Goal: Task Accomplishment & Management: Use online tool/utility

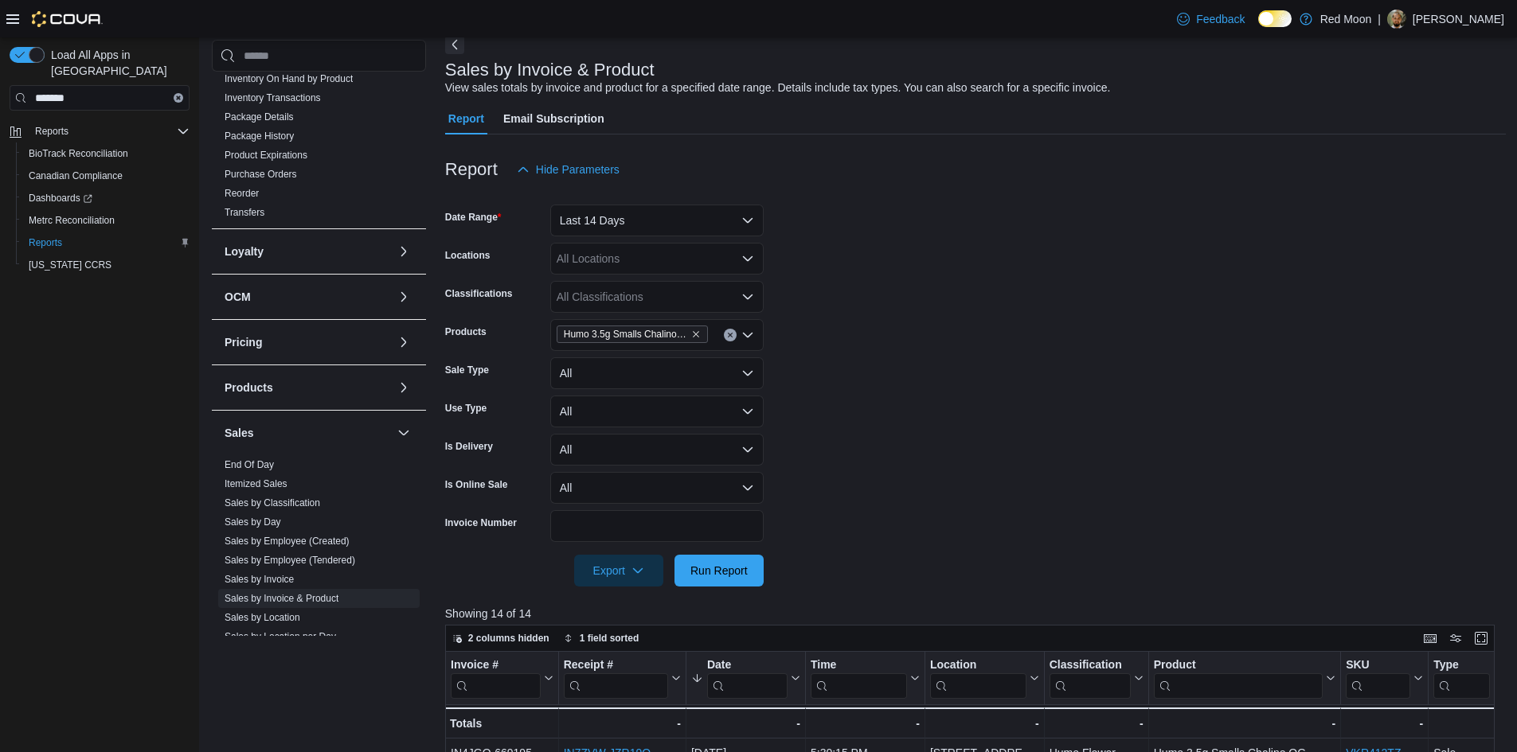
scroll to position [312, 0]
drag, startPoint x: 305, startPoint y: 131, endPoint x: 333, endPoint y: 143, distance: 30.6
click at [305, 131] on link "Inventory Transactions" at bounding box center [273, 136] width 96 height 11
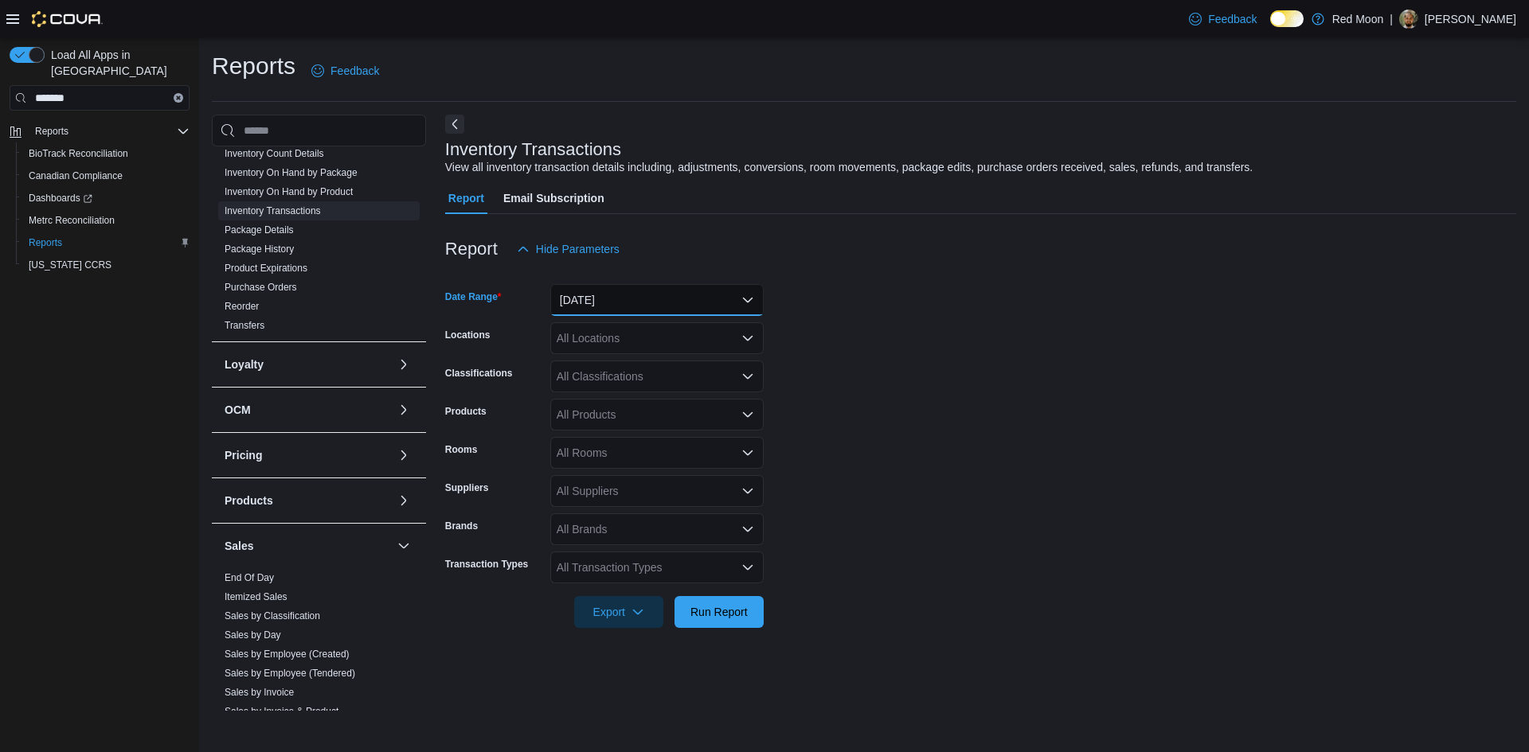
click at [619, 294] on button "[DATE]" at bounding box center [656, 300] width 213 height 32
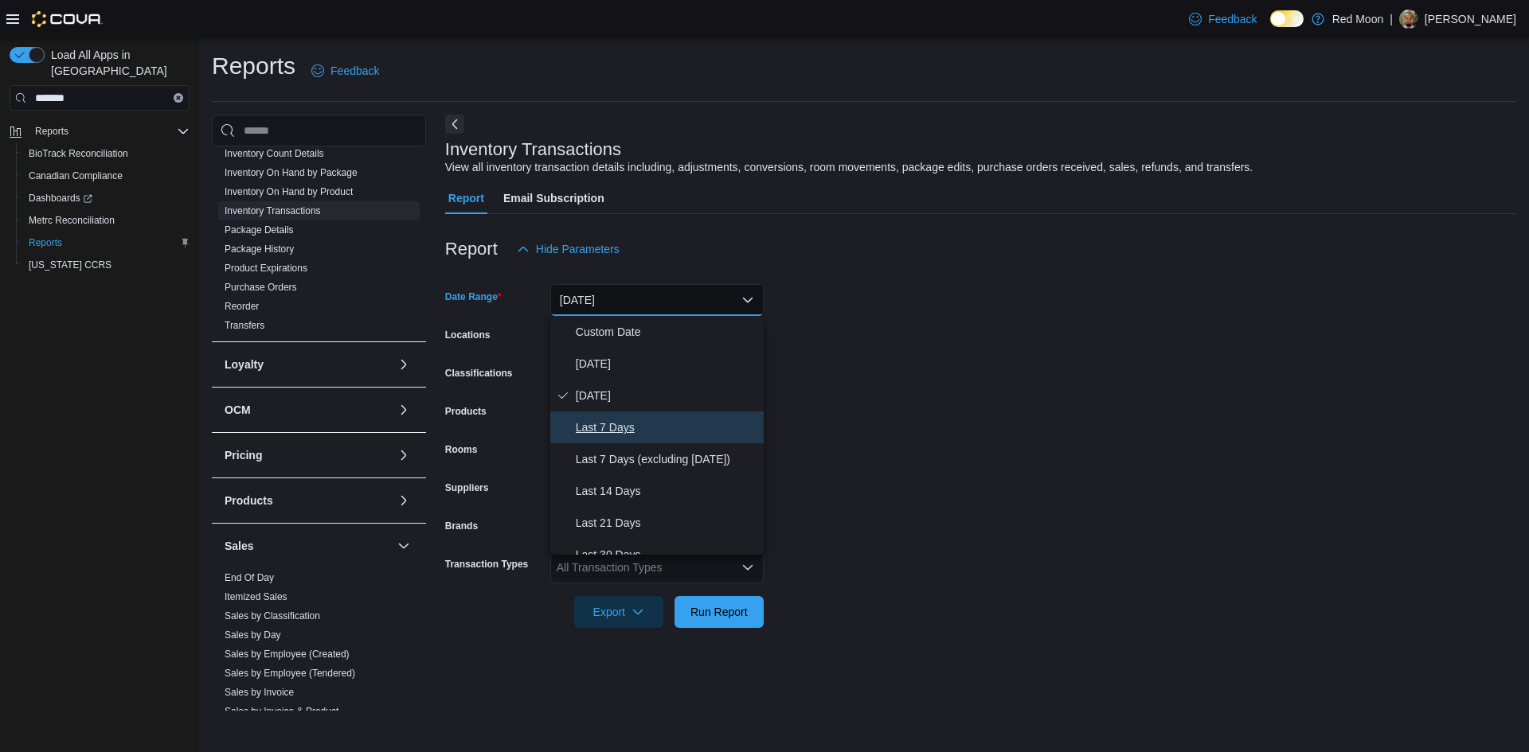
click at [647, 425] on span "Last 7 Days" at bounding box center [667, 427] width 182 height 19
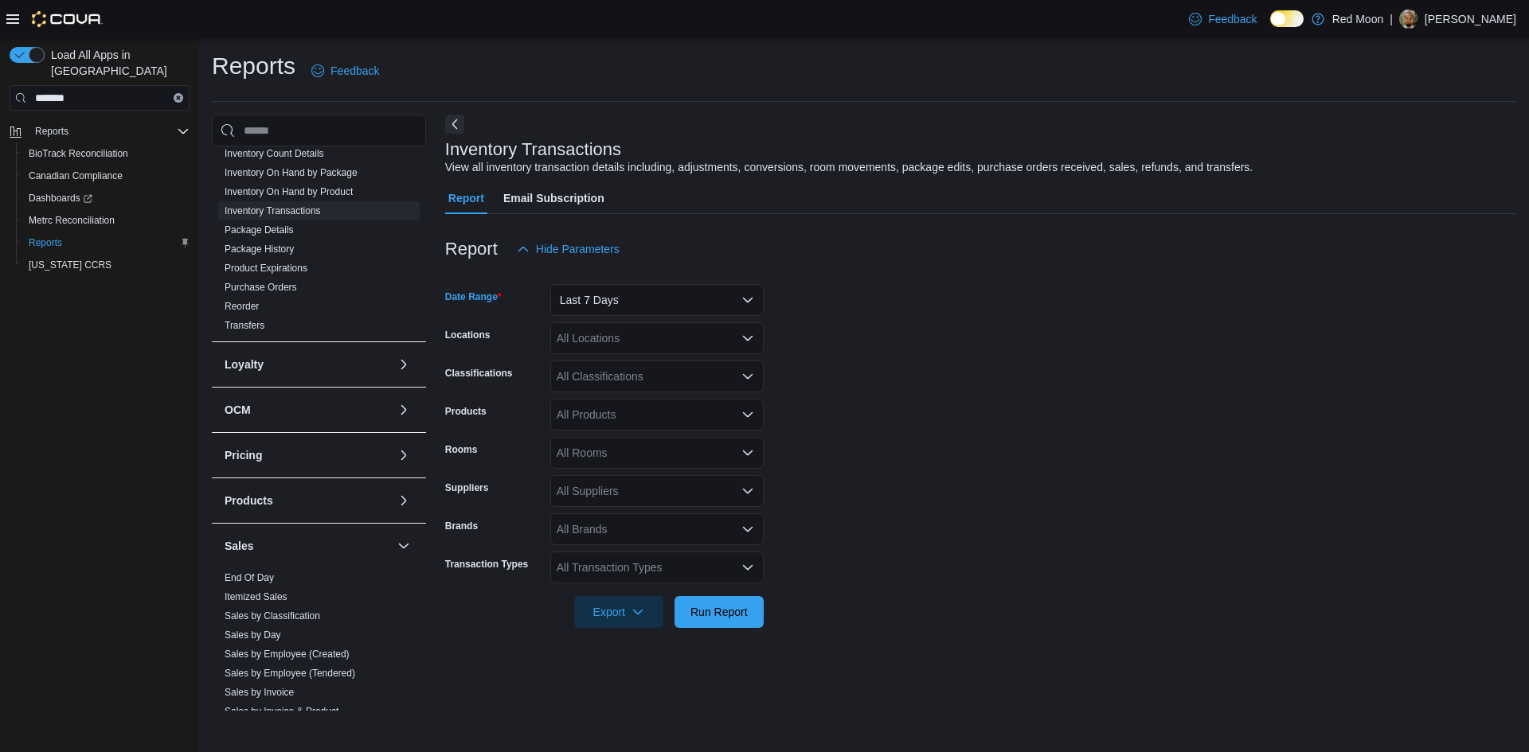
click at [631, 388] on div "All Classifications" at bounding box center [656, 377] width 213 height 32
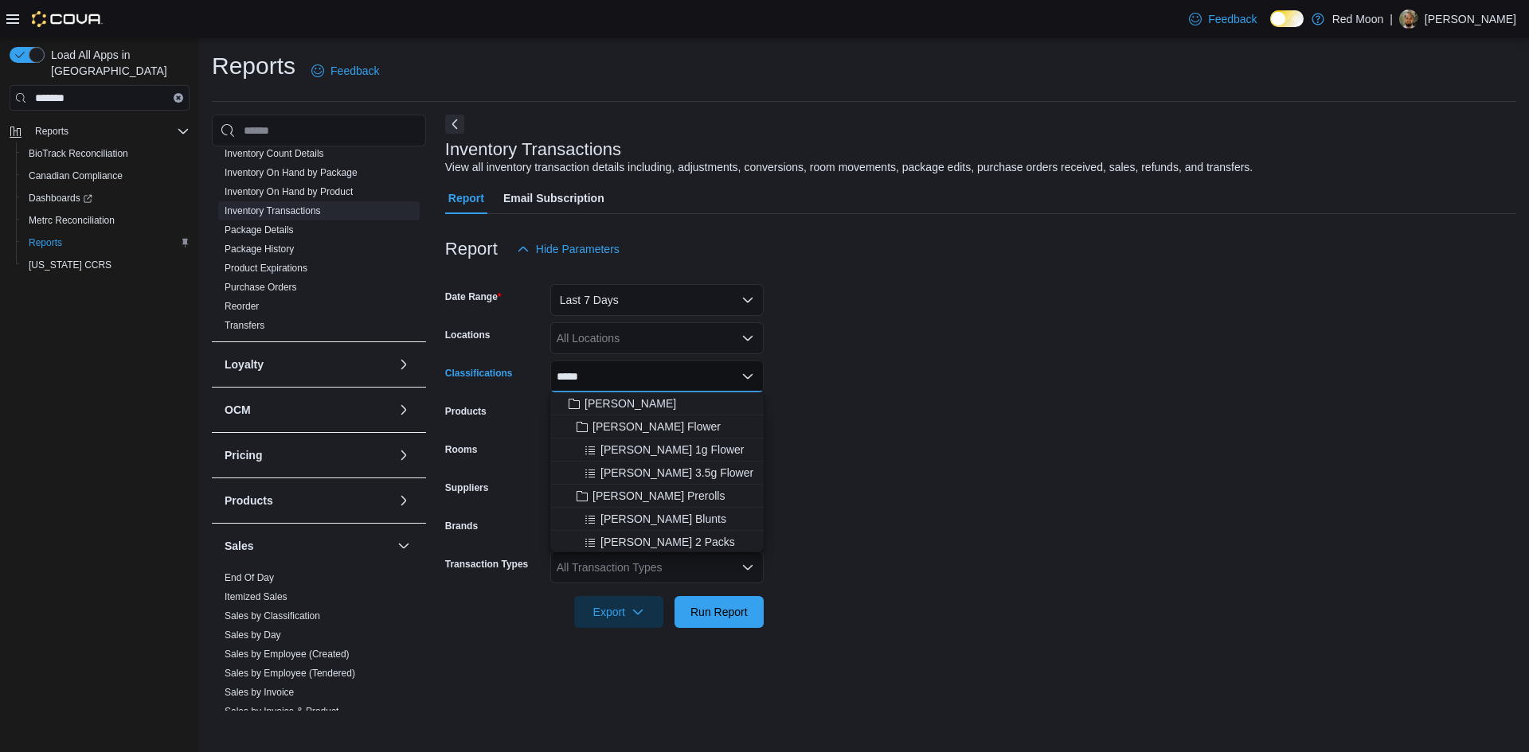
type input "*****"
click at [624, 463] on button "[PERSON_NAME] 3.5g Flower" at bounding box center [656, 473] width 213 height 23
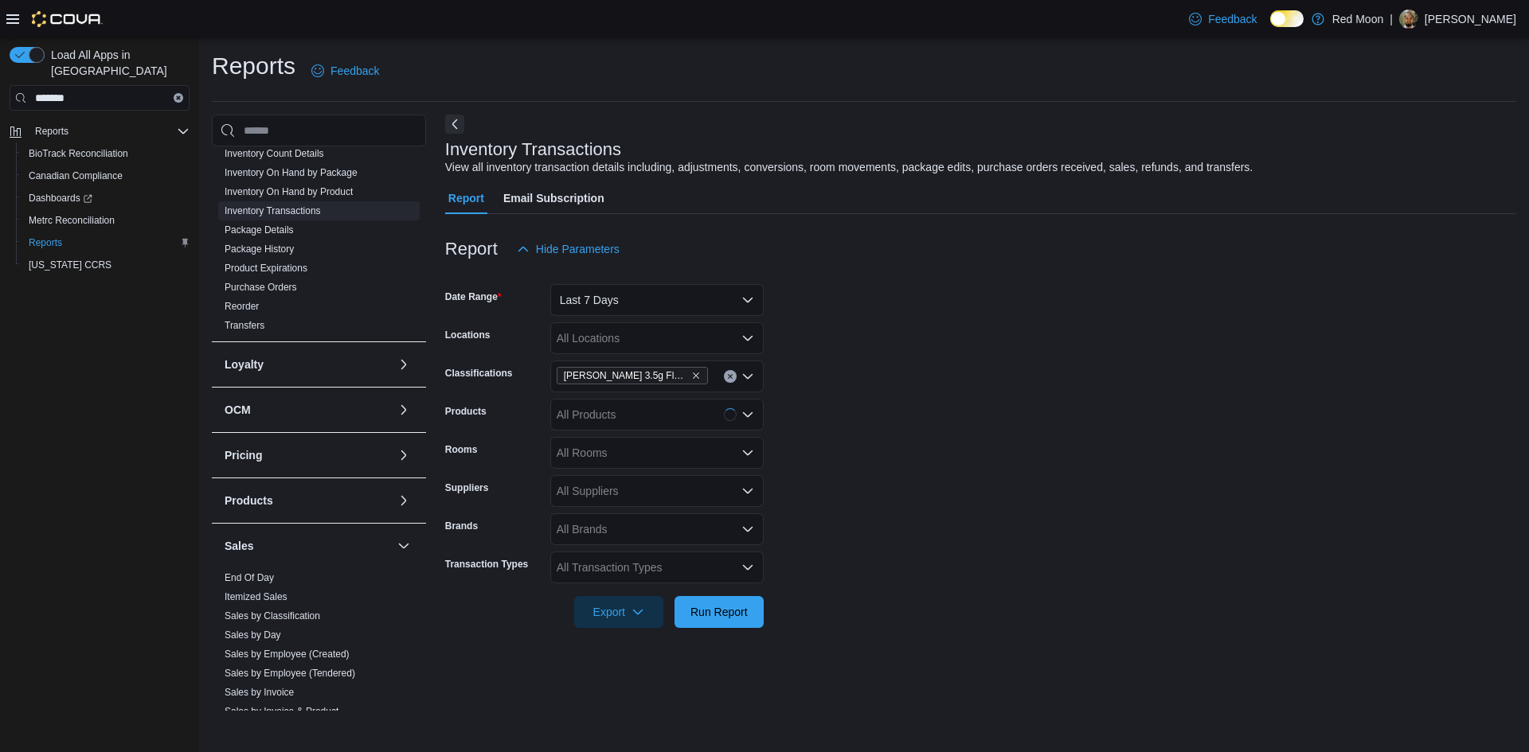
drag, startPoint x: 931, startPoint y: 461, endPoint x: 678, endPoint y: 520, distance: 259.2
click at [927, 461] on form "Date Range Last 7 Days Locations All Locations Classifications [GEOGRAPHIC_DATA…" at bounding box center [980, 446] width 1071 height 363
click at [644, 491] on div "All Suppliers" at bounding box center [656, 491] width 213 height 32
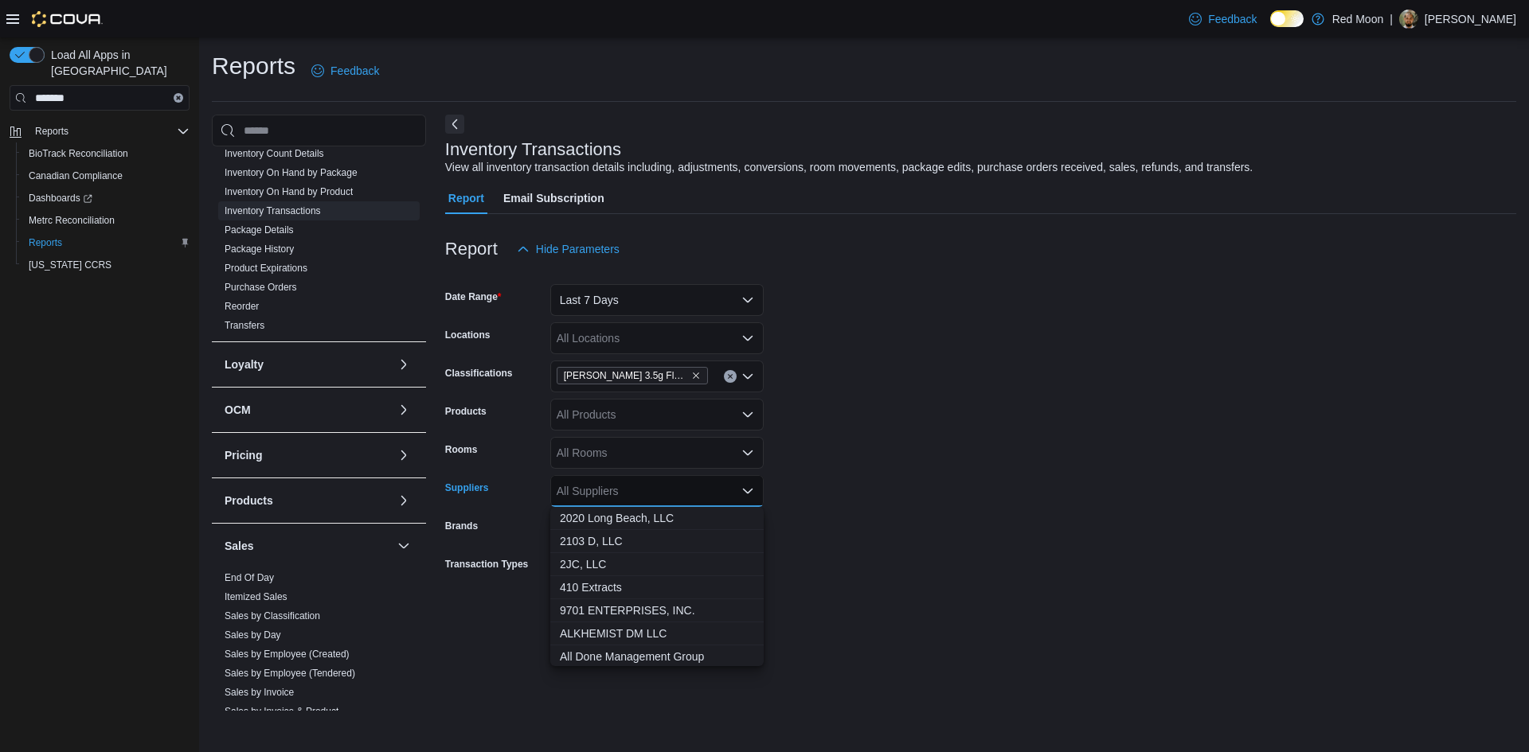
click at [651, 455] on div "All Rooms" at bounding box center [656, 453] width 213 height 32
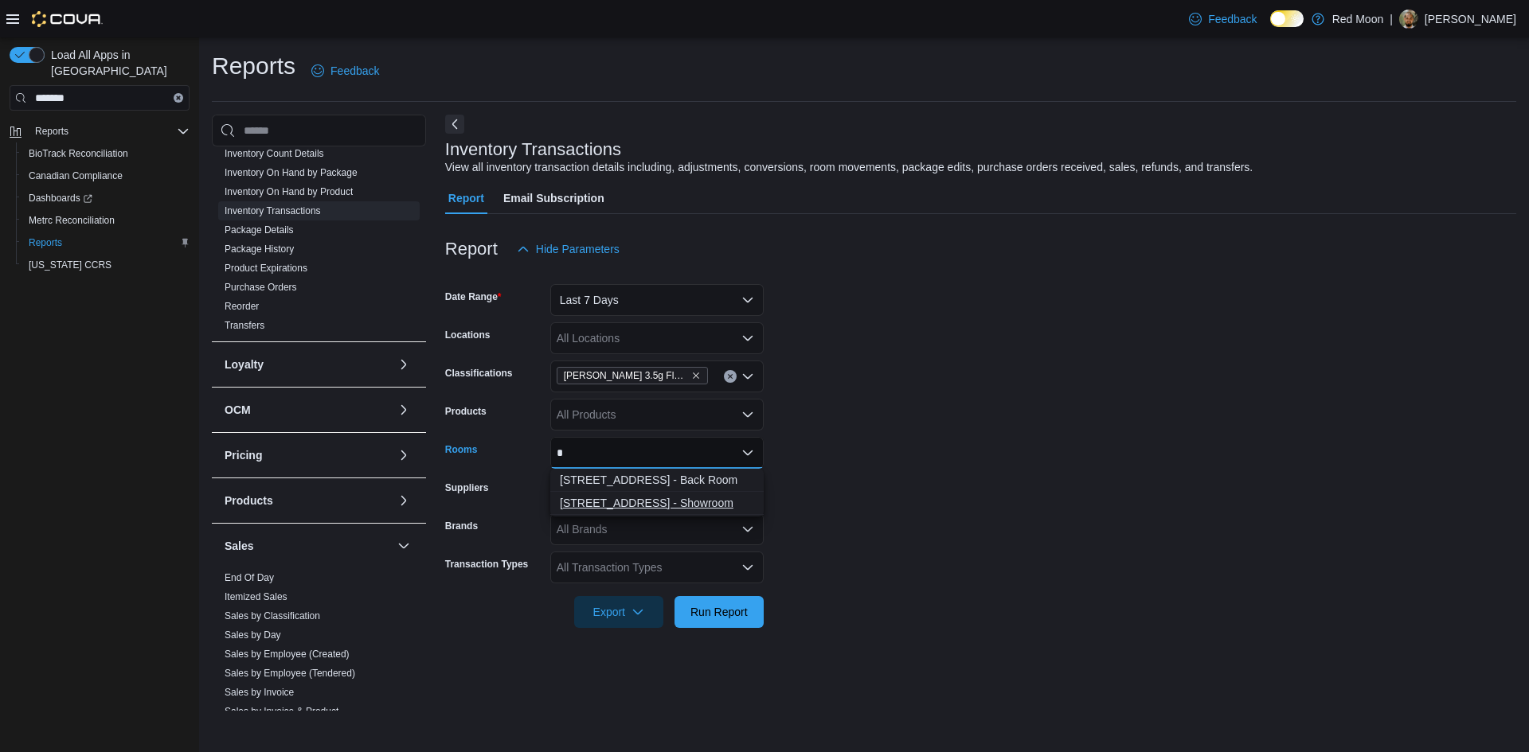
type input "*"
click at [666, 502] on span "[STREET_ADDRESS] - Showroom" at bounding box center [657, 503] width 194 height 16
click at [676, 571] on div "All Transaction Types" at bounding box center [656, 568] width 213 height 32
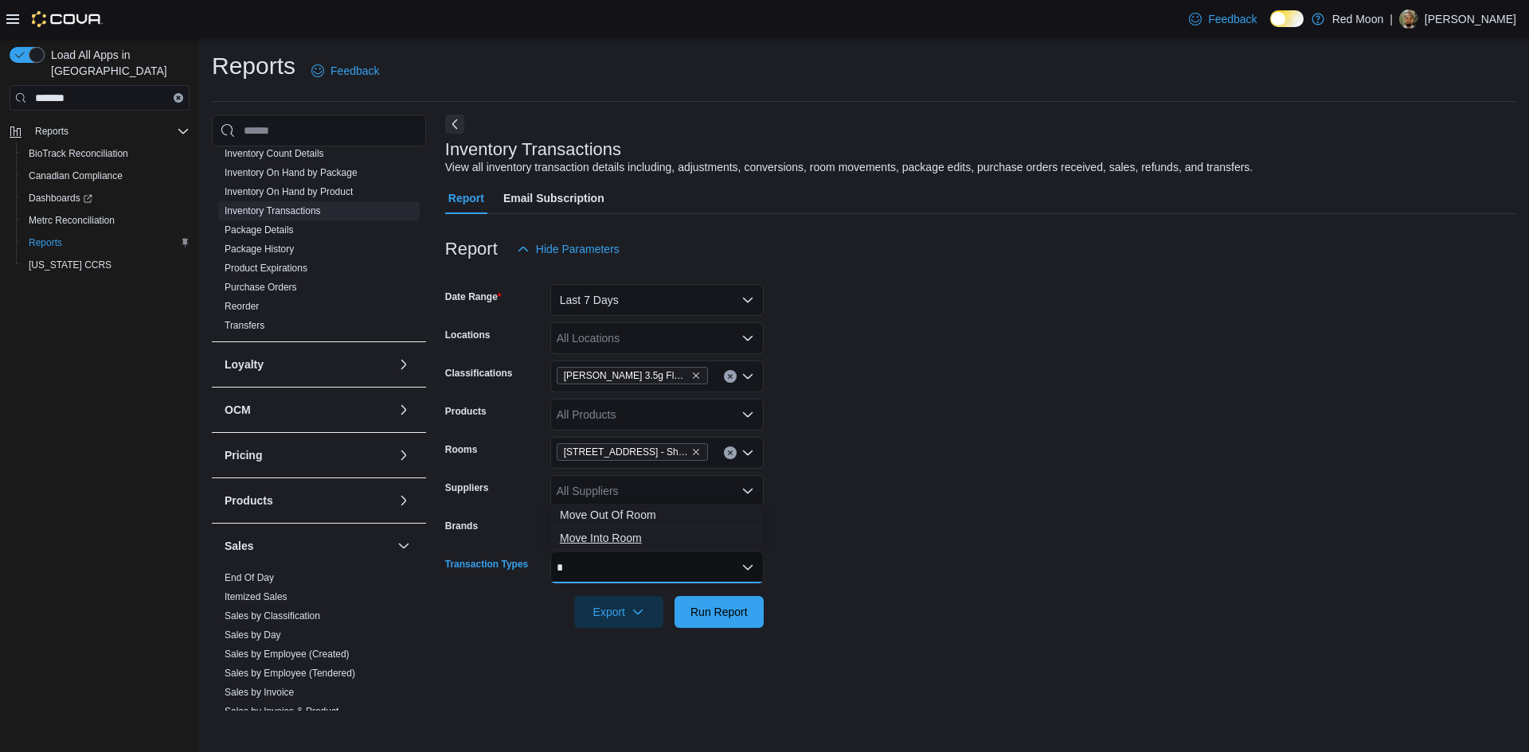
type input "*"
click at [667, 541] on span "Move Into Room" at bounding box center [657, 538] width 194 height 16
click at [734, 611] on span "Run Report" at bounding box center [718, 612] width 57 height 16
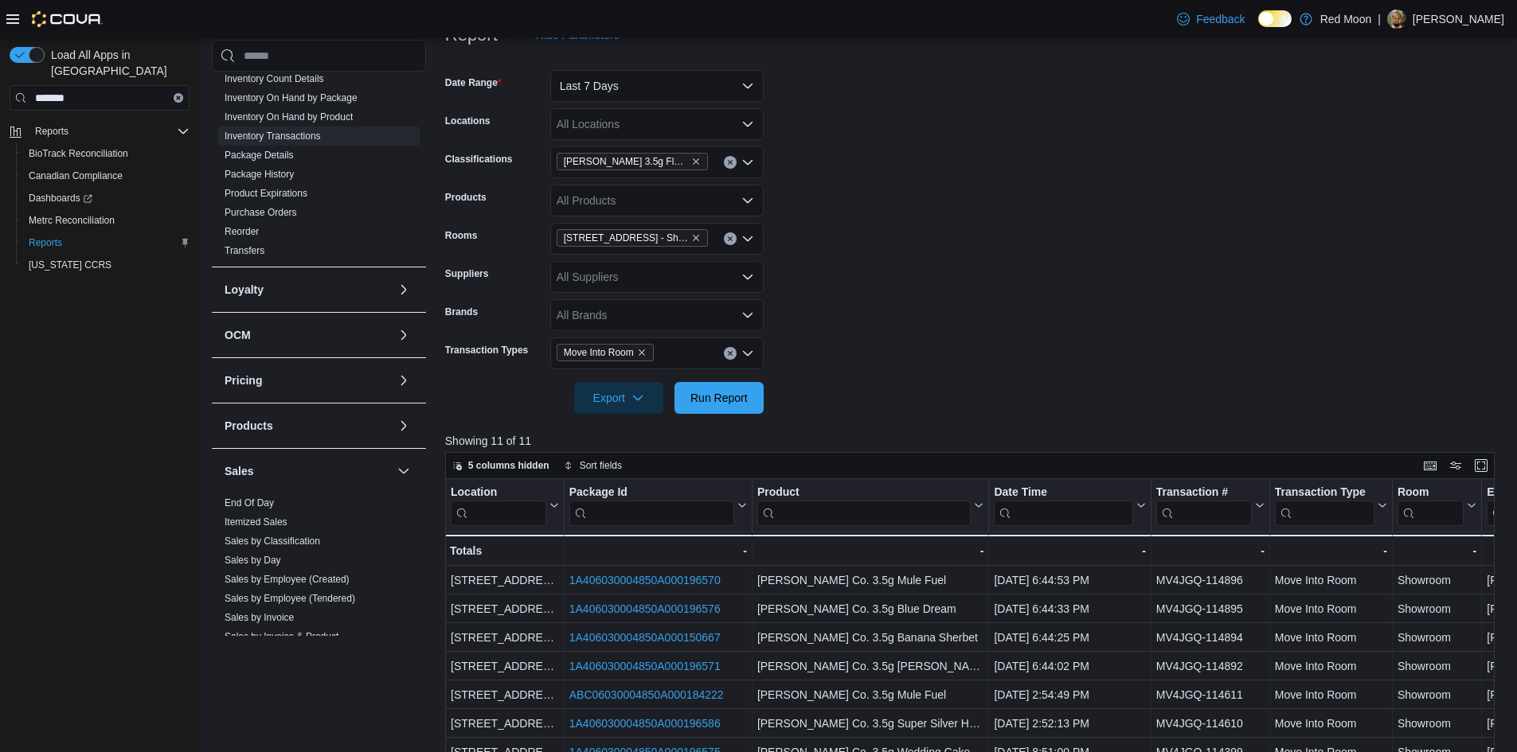
scroll to position [239, 0]
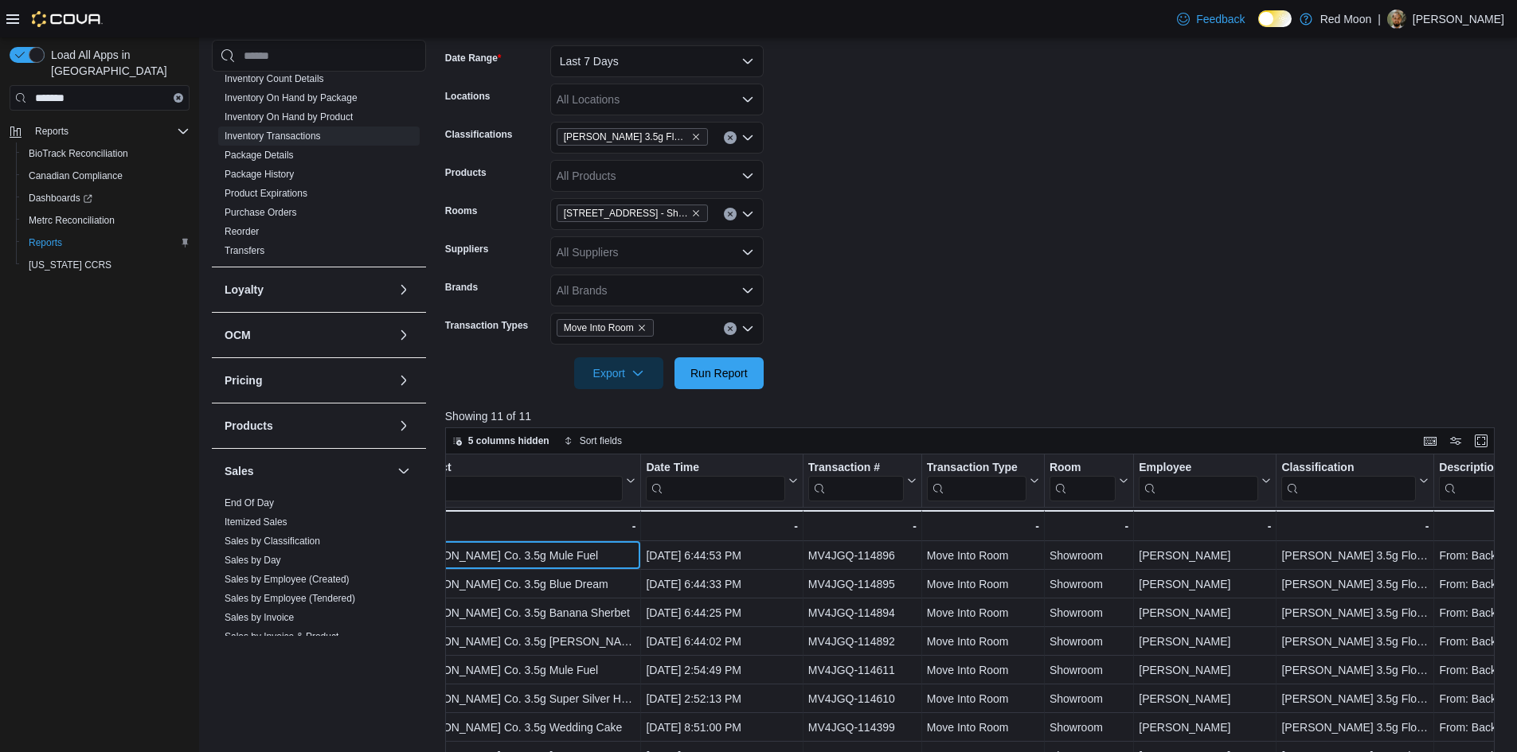
drag, startPoint x: 885, startPoint y: 556, endPoint x: 964, endPoint y: 555, distance: 78.8
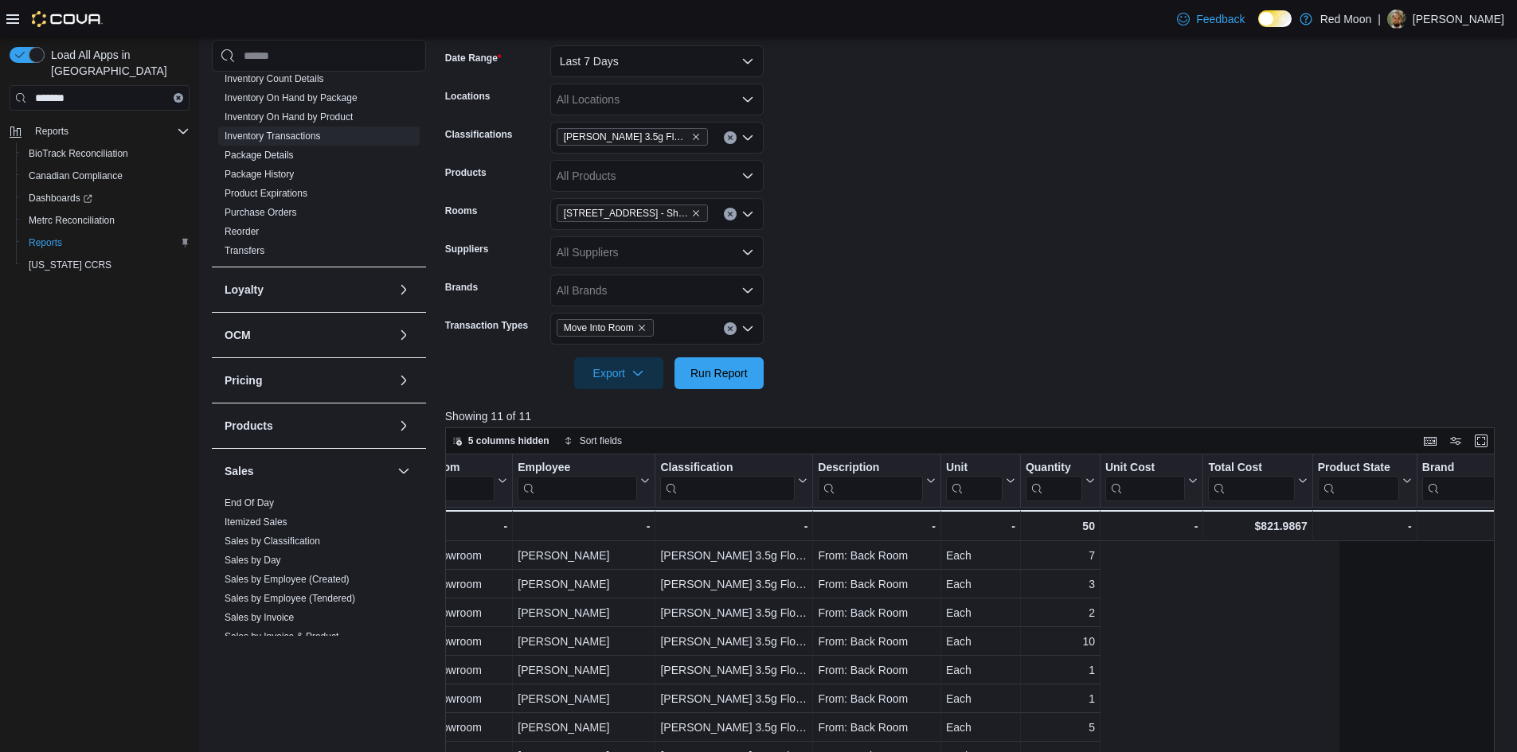
drag, startPoint x: 1078, startPoint y: 561, endPoint x: 1210, endPoint y: 563, distance: 132.2
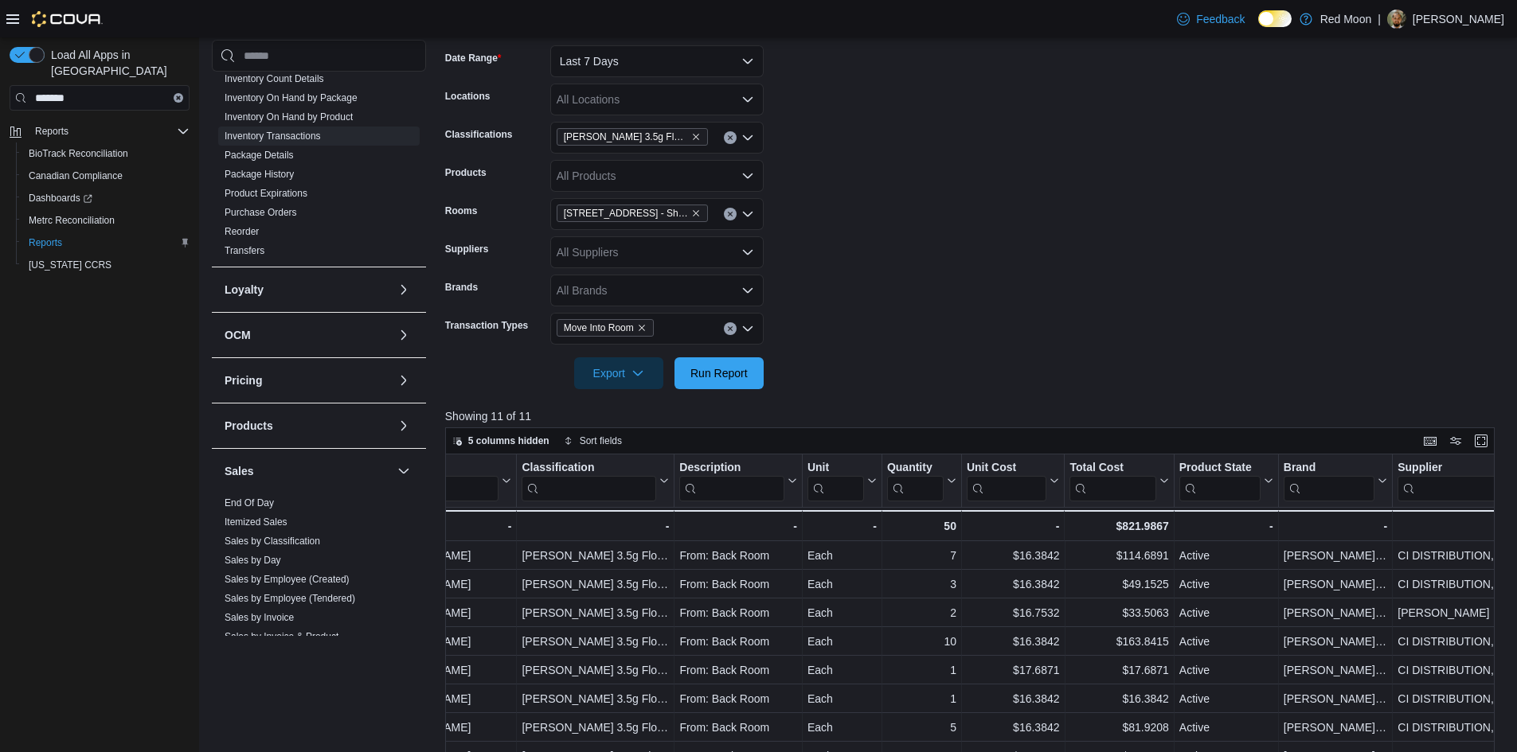
scroll to position [0, 0]
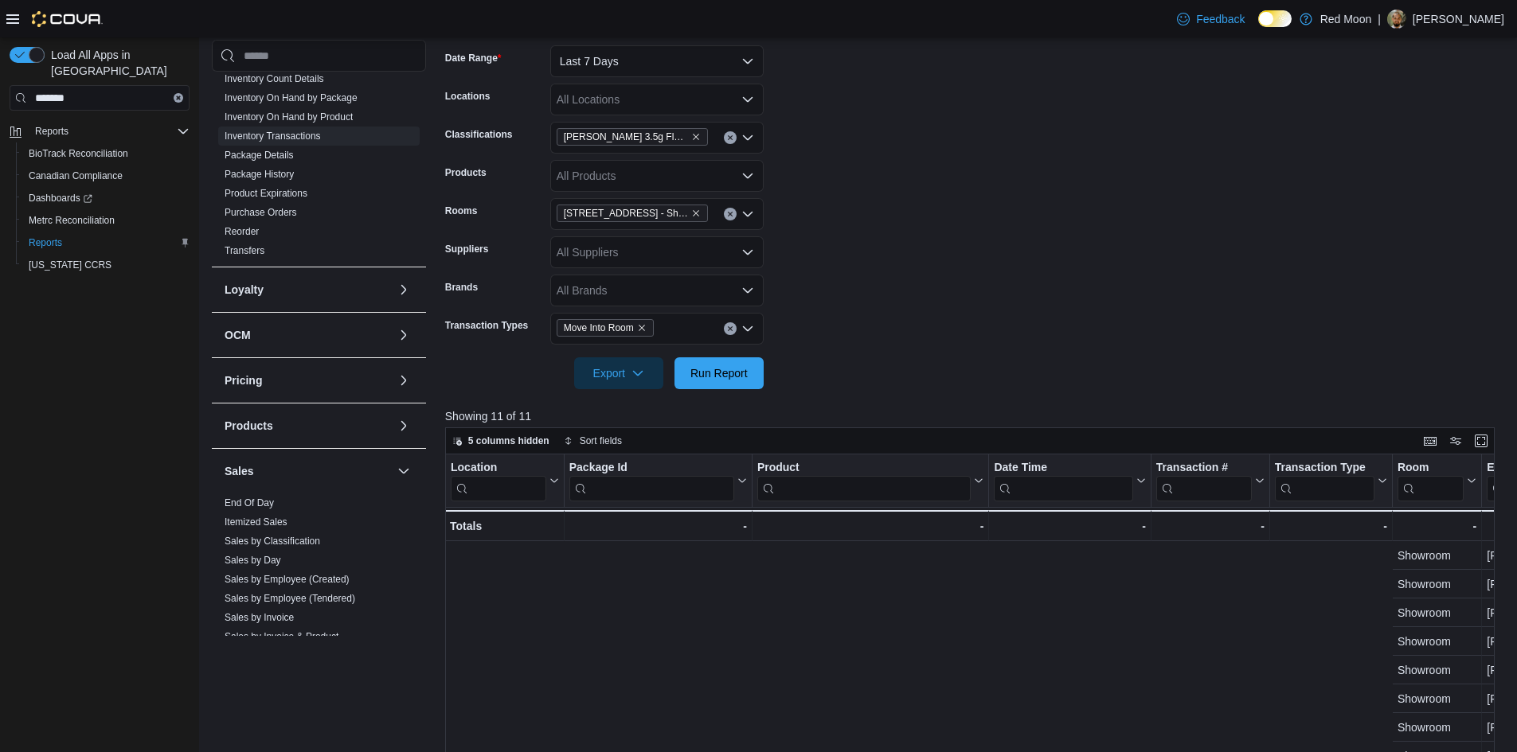
drag, startPoint x: 1186, startPoint y: 560, endPoint x: 755, endPoint y: 557, distance: 430.8
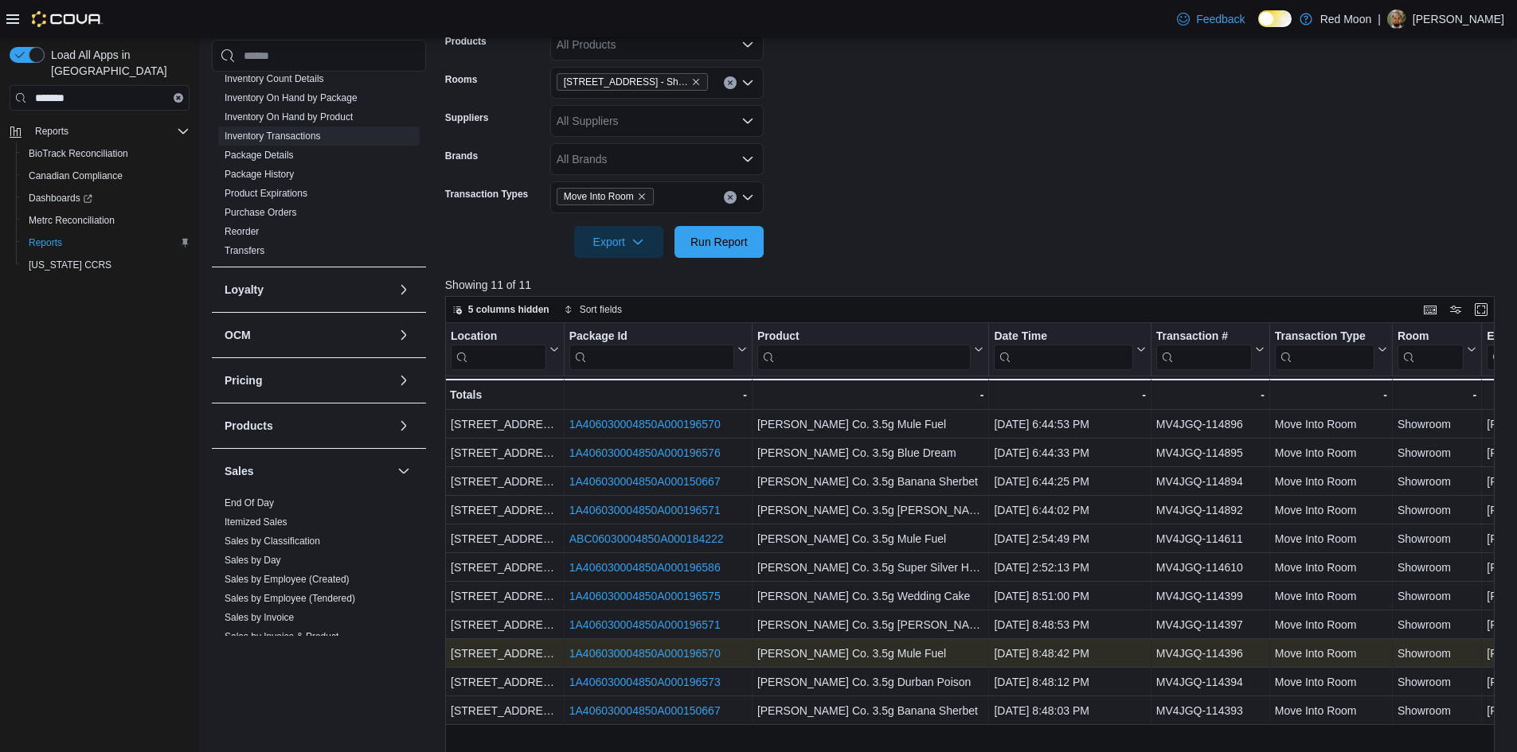
scroll to position [398, 0]
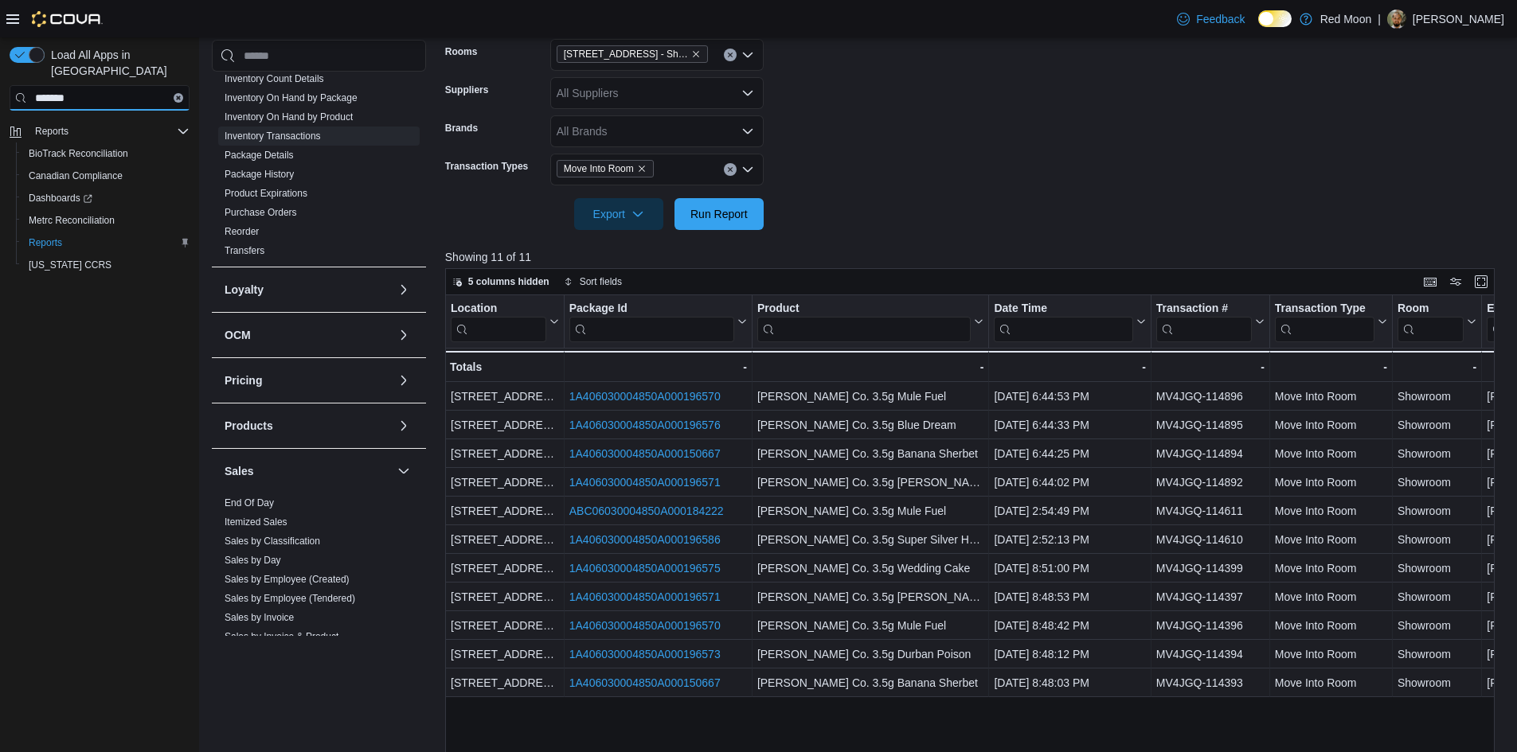
click at [76, 88] on input "*******" at bounding box center [100, 97] width 180 height 25
click at [178, 96] on icon "Clear input" at bounding box center [178, 97] width 3 height 3
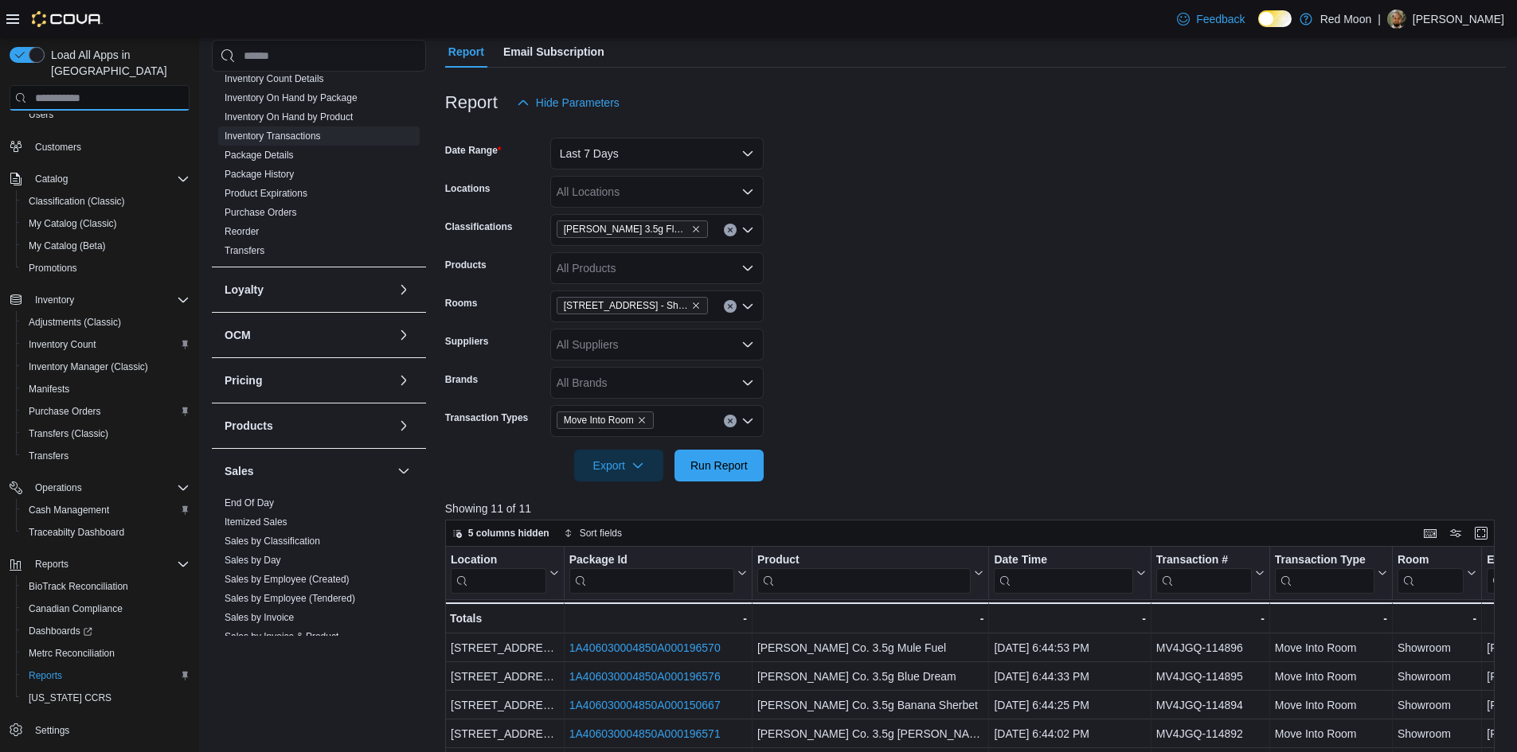
scroll to position [51, 0]
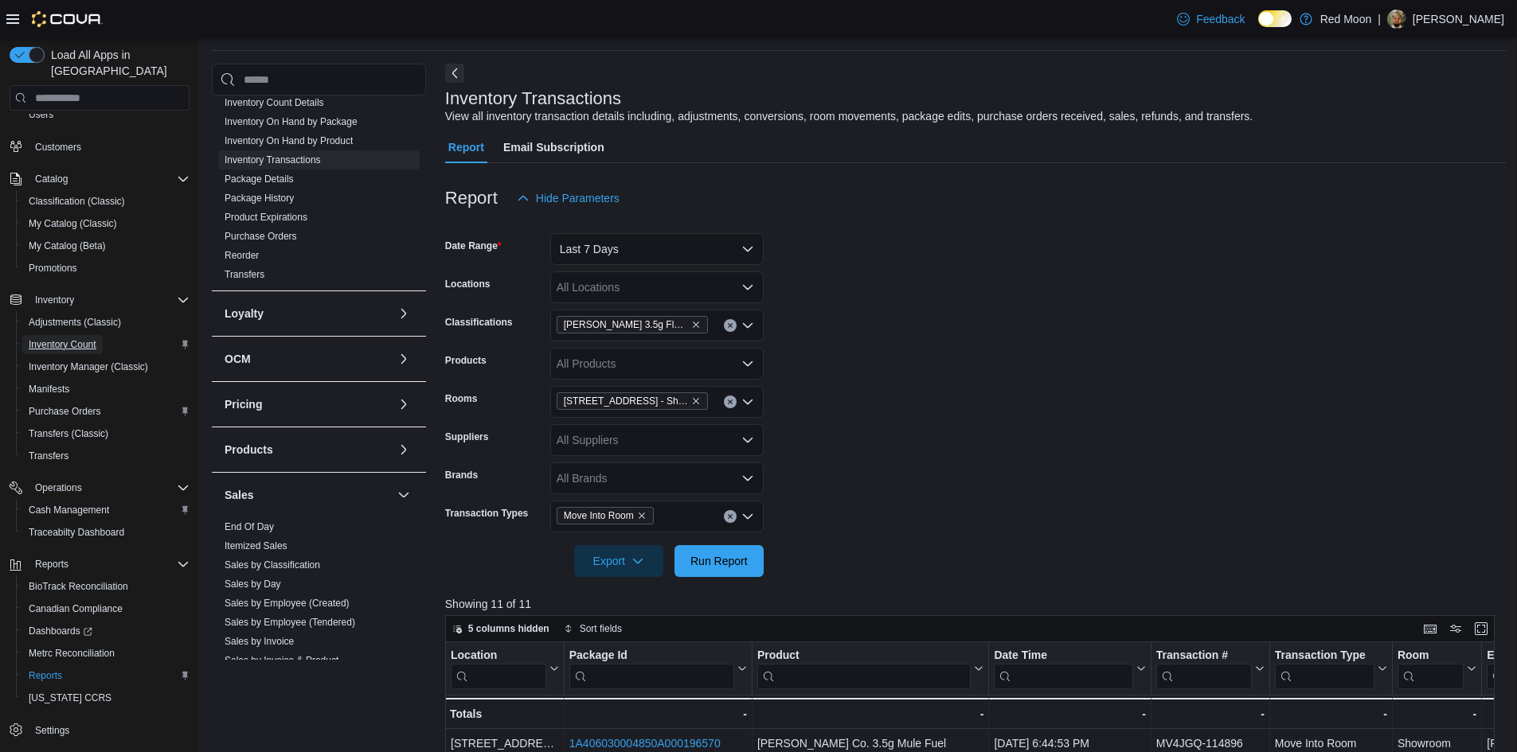
click at [57, 338] on span "Inventory Count" at bounding box center [63, 344] width 68 height 13
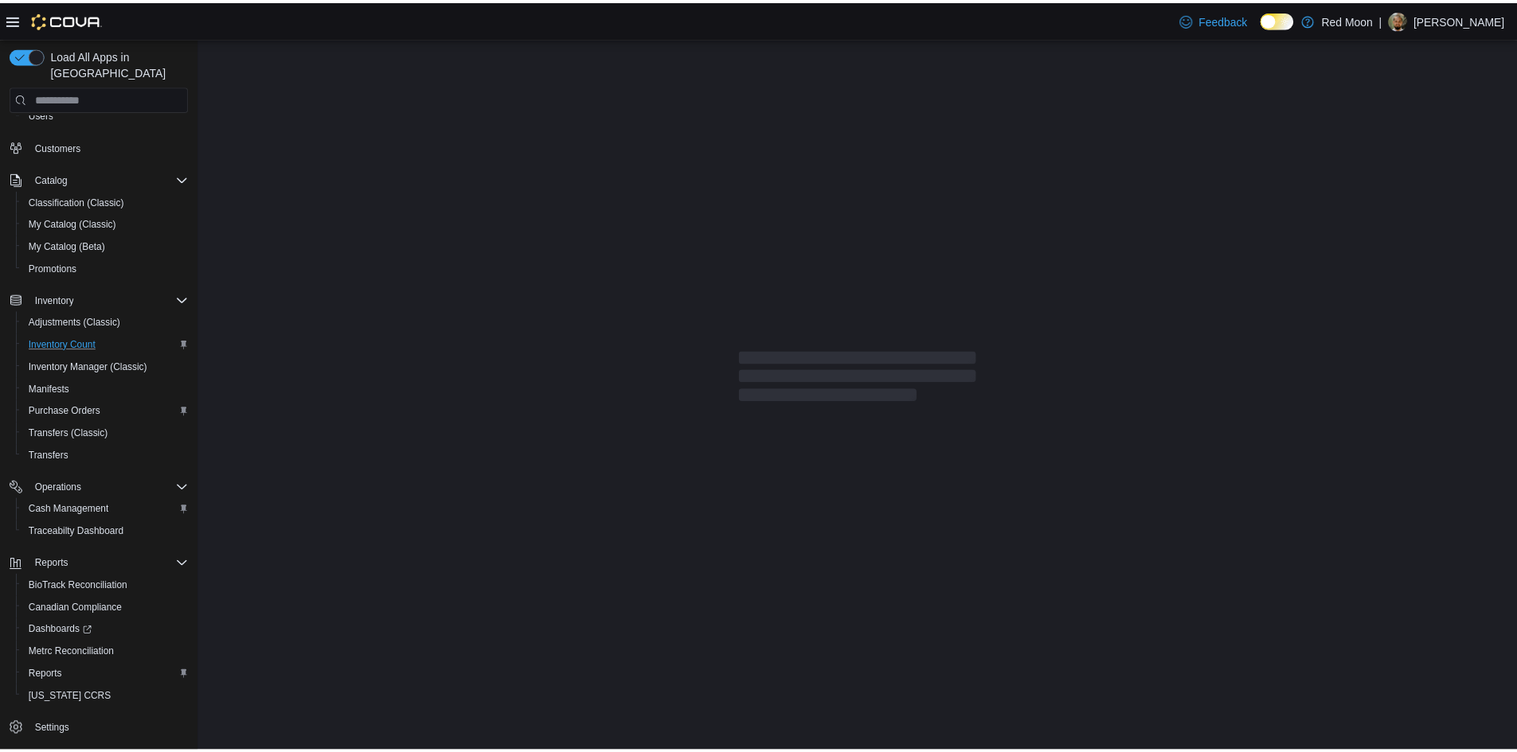
scroll to position [100, 0]
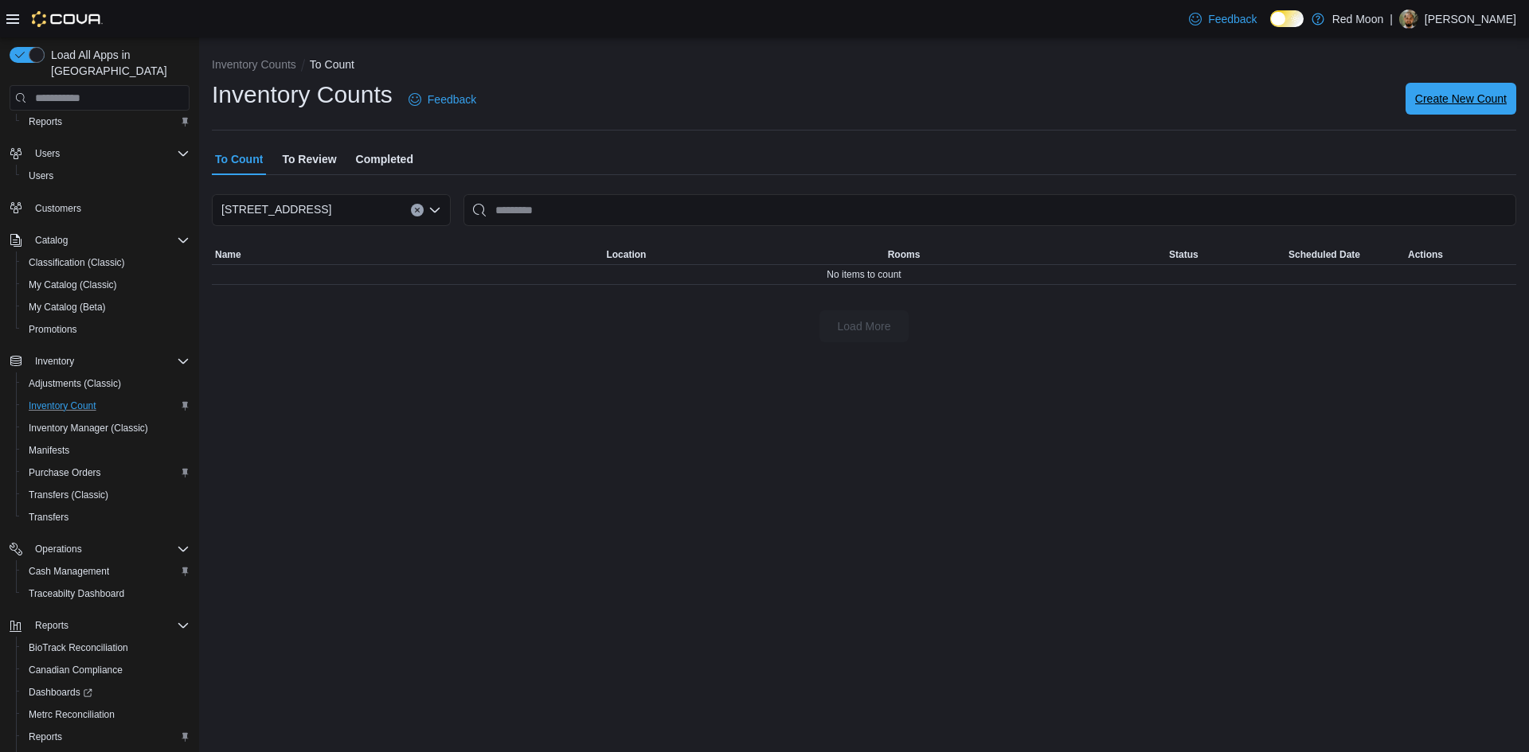
click at [1466, 96] on span "Create New Count" at bounding box center [1461, 99] width 92 height 16
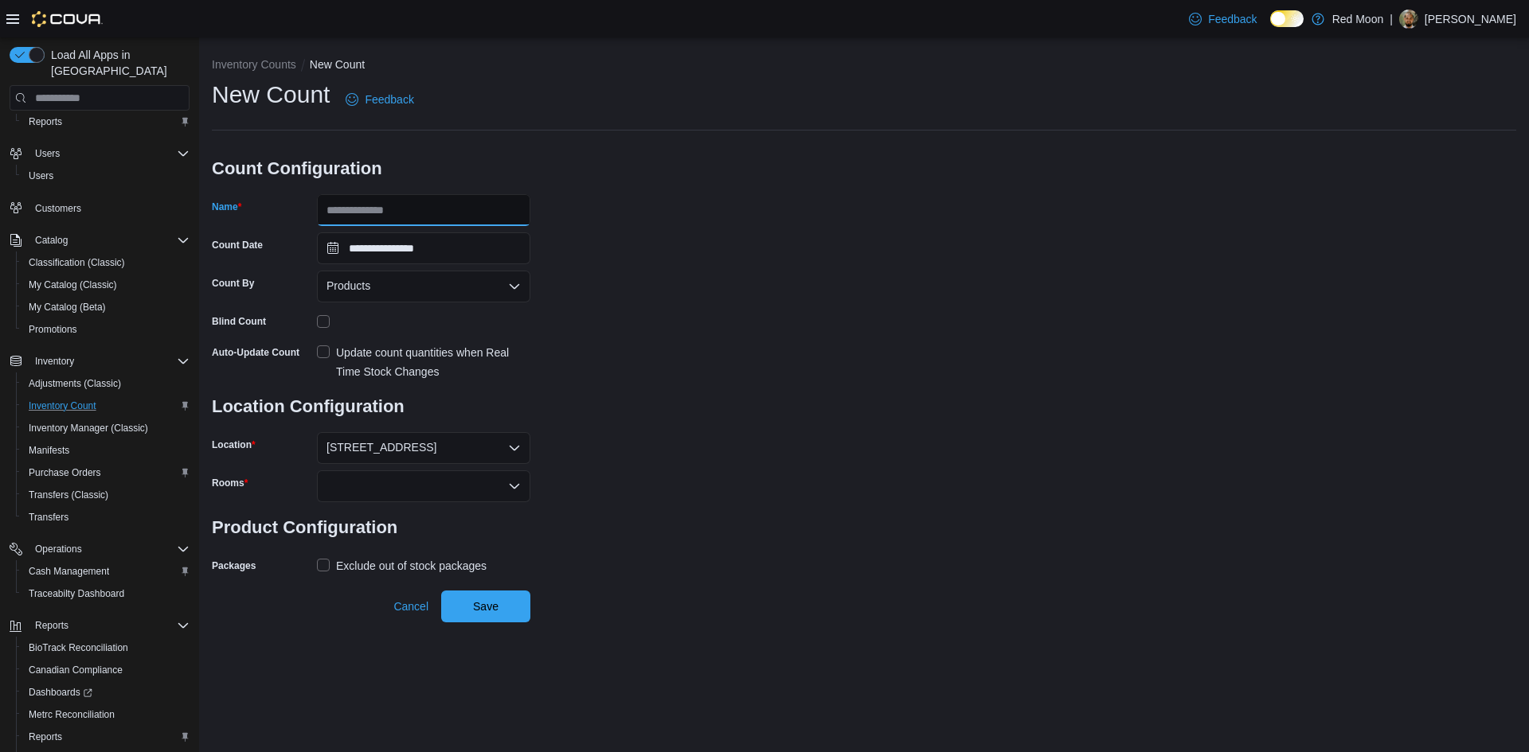
click at [467, 213] on input "Name" at bounding box center [423, 210] width 213 height 32
type input "*****"
click at [448, 479] on div at bounding box center [423, 487] width 213 height 32
click at [446, 512] on span "Showroom" at bounding box center [423, 514] width 194 height 16
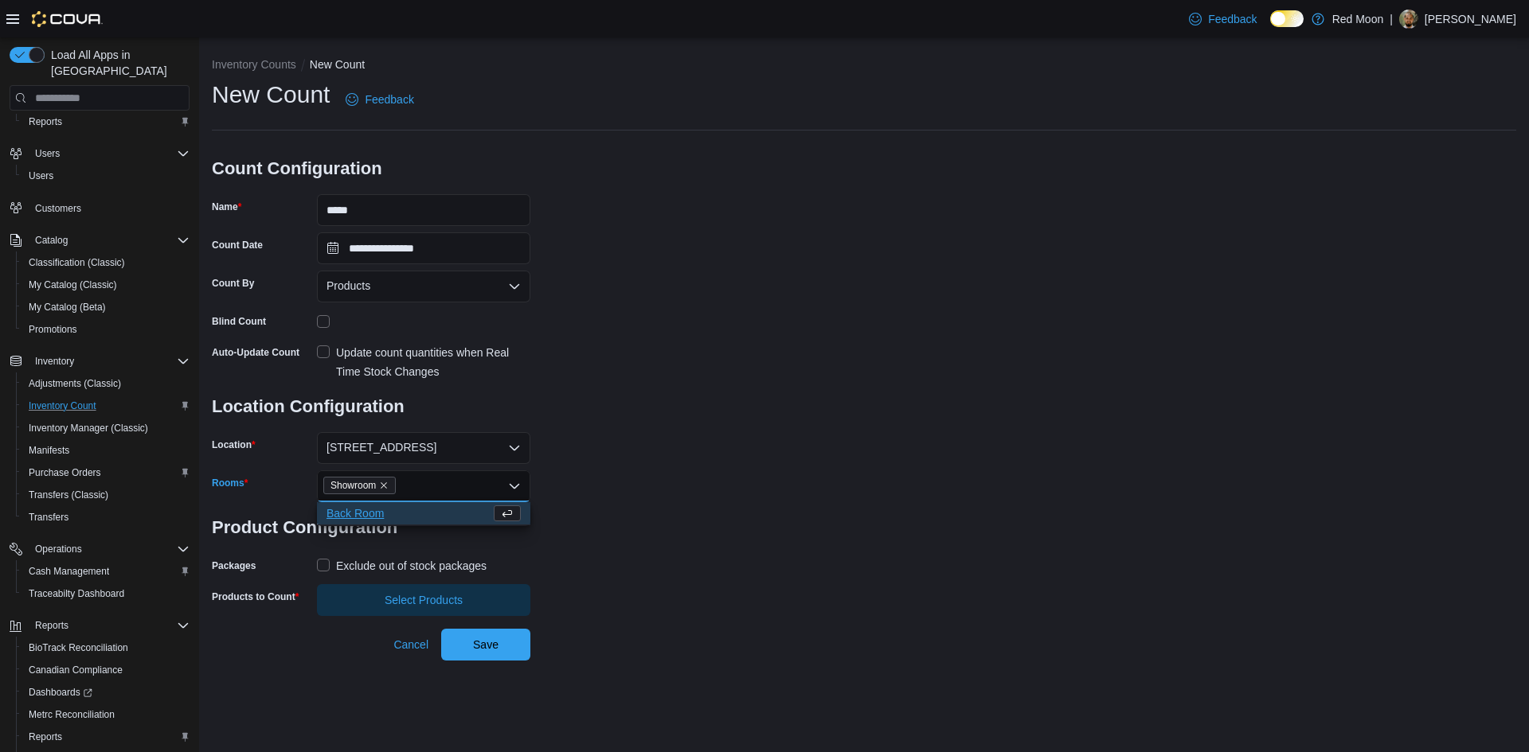
click at [446, 512] on span "Back Room" at bounding box center [408, 514] width 164 height 16
click at [441, 557] on div "Exclude out of stock packages" at bounding box center [411, 566] width 150 height 19
click at [441, 566] on div "Exclude out of stock packages" at bounding box center [411, 566] width 150 height 19
click at [437, 562] on div "Exclude out of stock packages" at bounding box center [411, 566] width 150 height 19
click at [443, 592] on span "Select Products" at bounding box center [423, 600] width 194 height 32
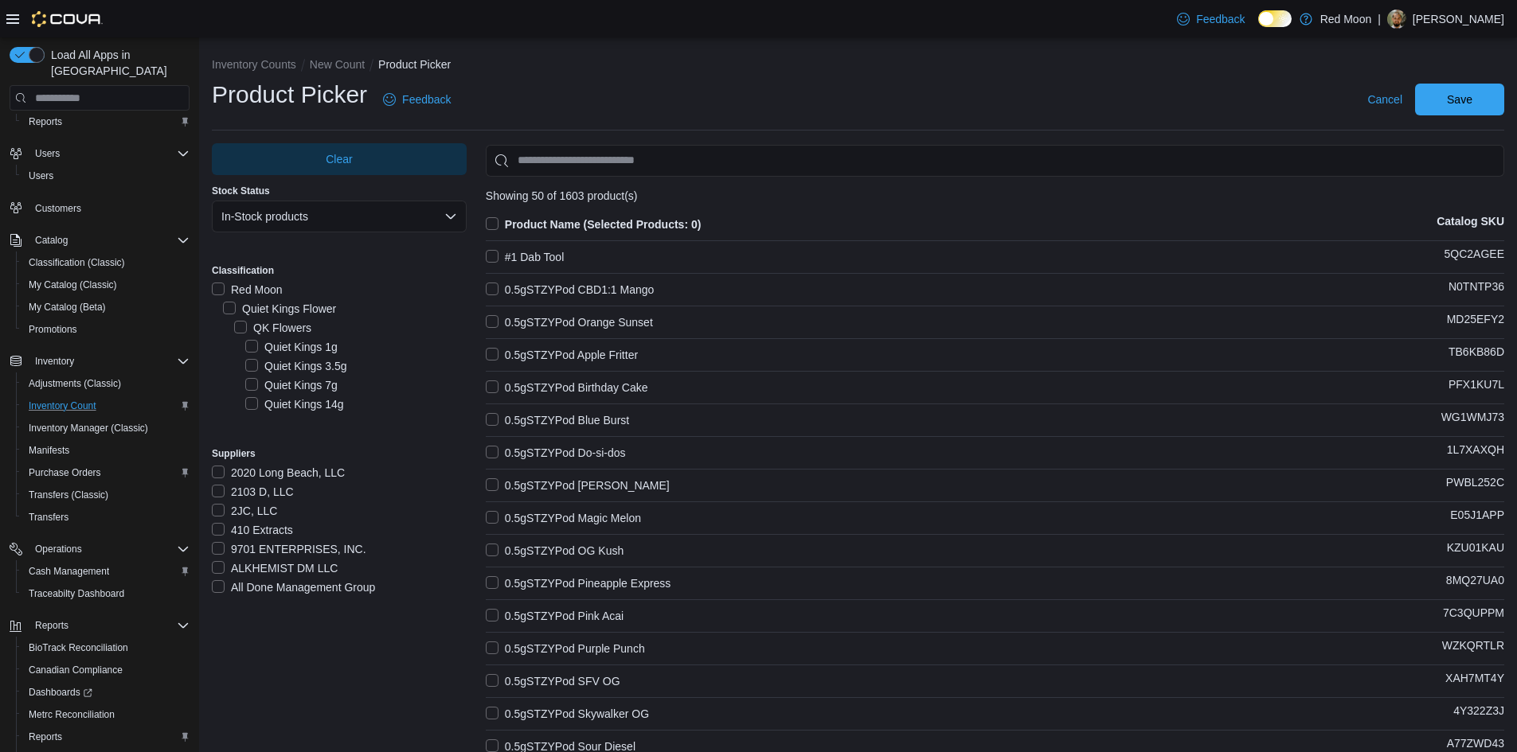
click at [303, 253] on div "Clear Stock Status In-Stock products Classification Red Moon Quiet Kings Flower…" at bounding box center [339, 382] width 255 height 478
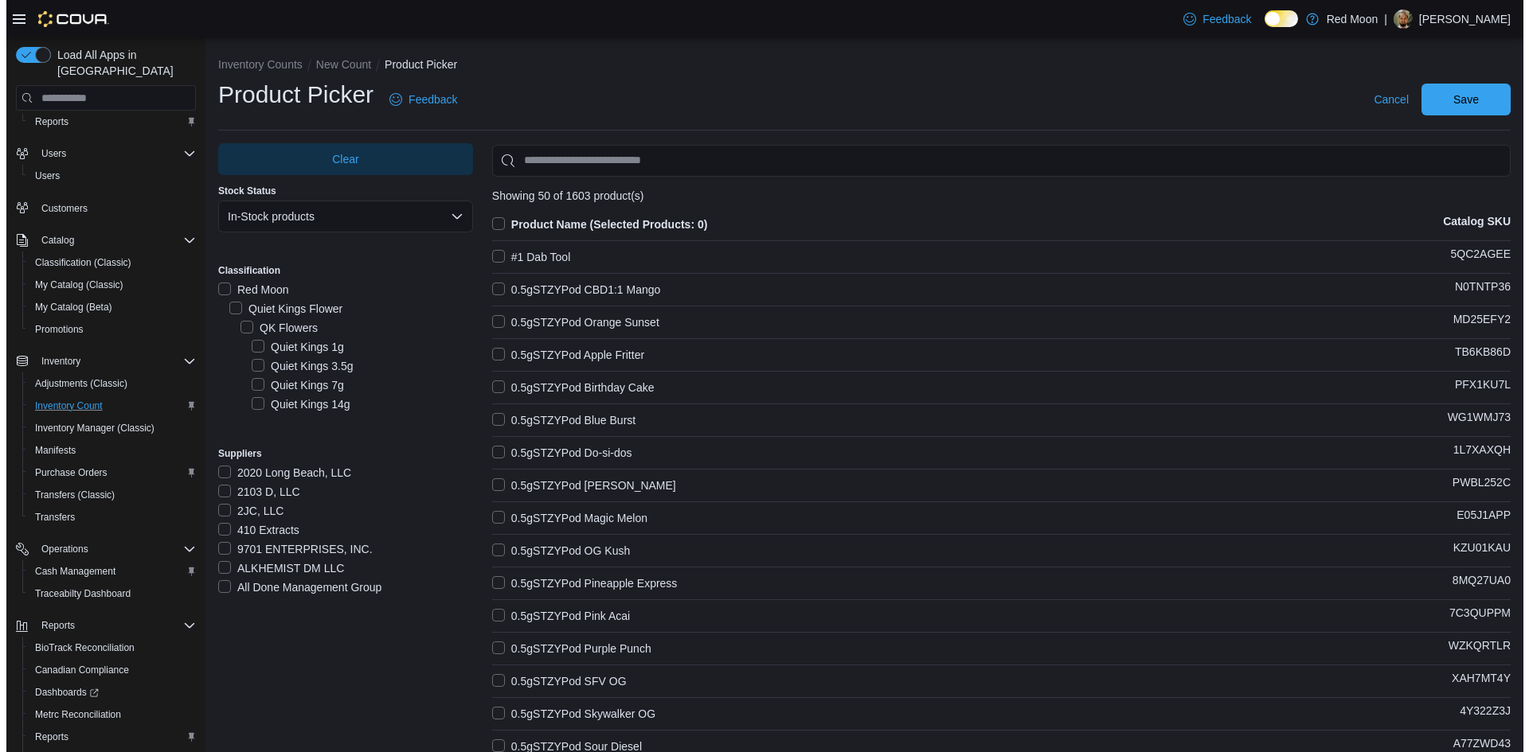
scroll to position [5770, 0]
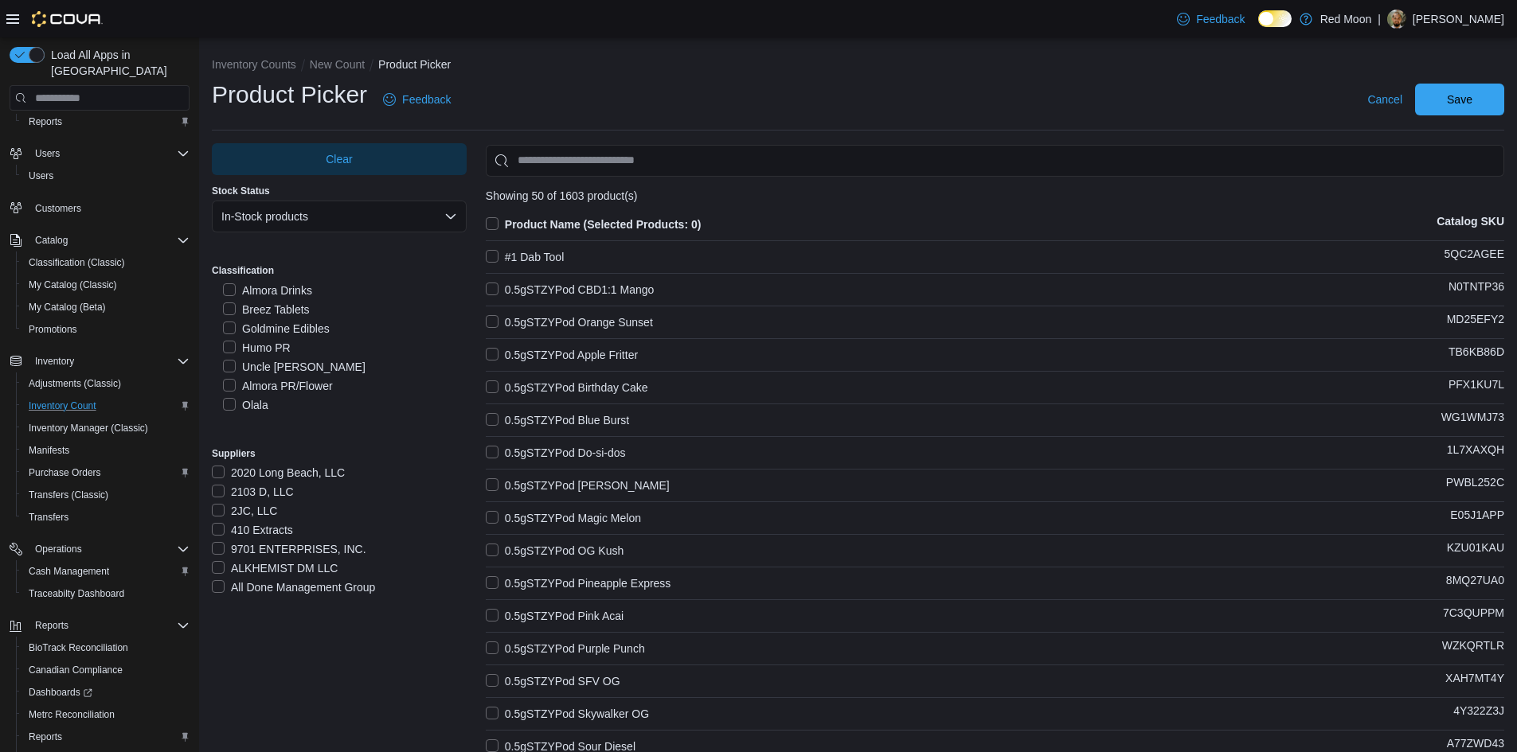
click at [262, 396] on label "Olala" at bounding box center [245, 405] width 45 height 19
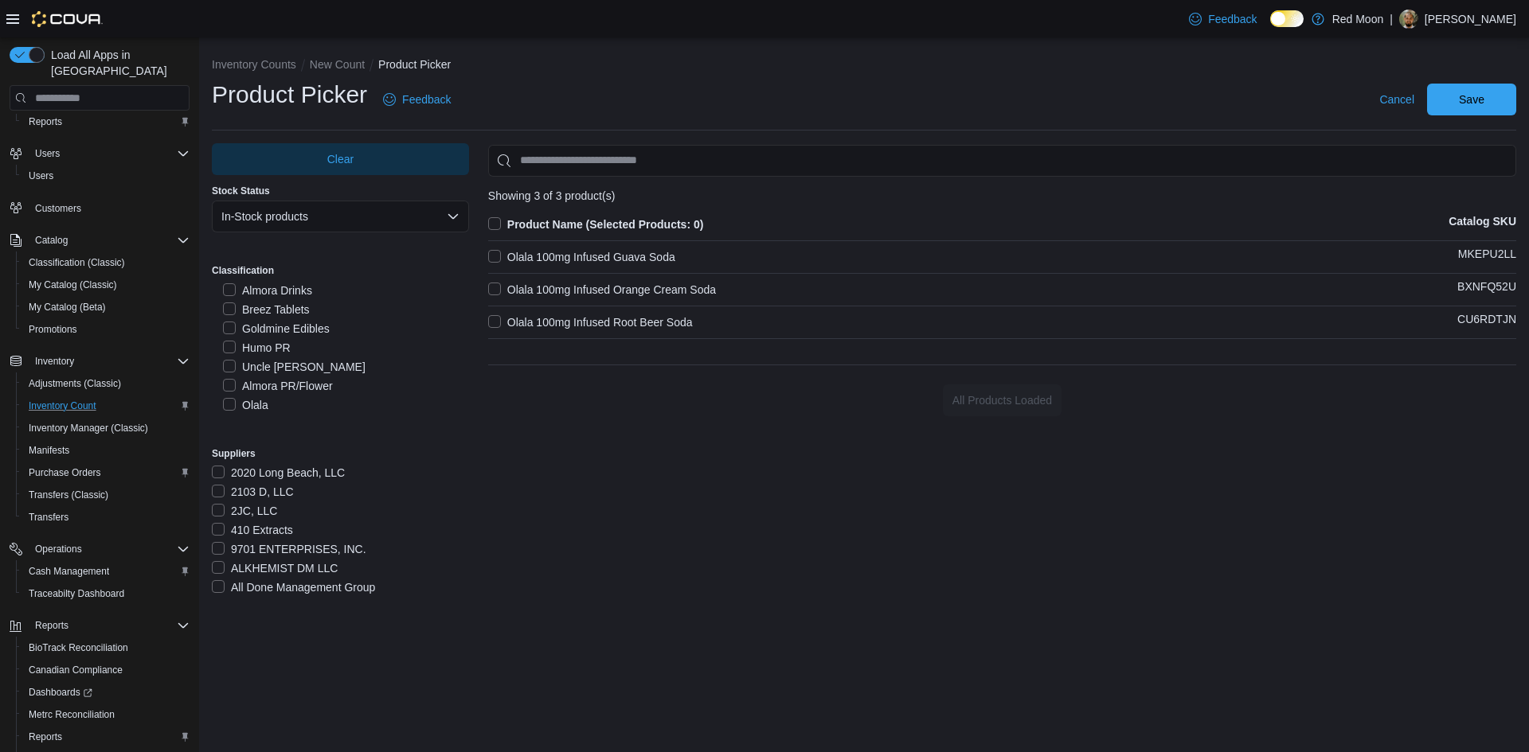
click at [623, 263] on label "Olala 100mg Infused Guava Soda" at bounding box center [581, 257] width 187 height 19
click at [634, 293] on label "Olala 100mg Infused Orange Cream Soda" at bounding box center [602, 289] width 228 height 19
click at [635, 318] on label "Olala 100mg Infused Root Beer Soda" at bounding box center [590, 322] width 205 height 19
click at [1448, 103] on span "Save" at bounding box center [1471, 99] width 70 height 32
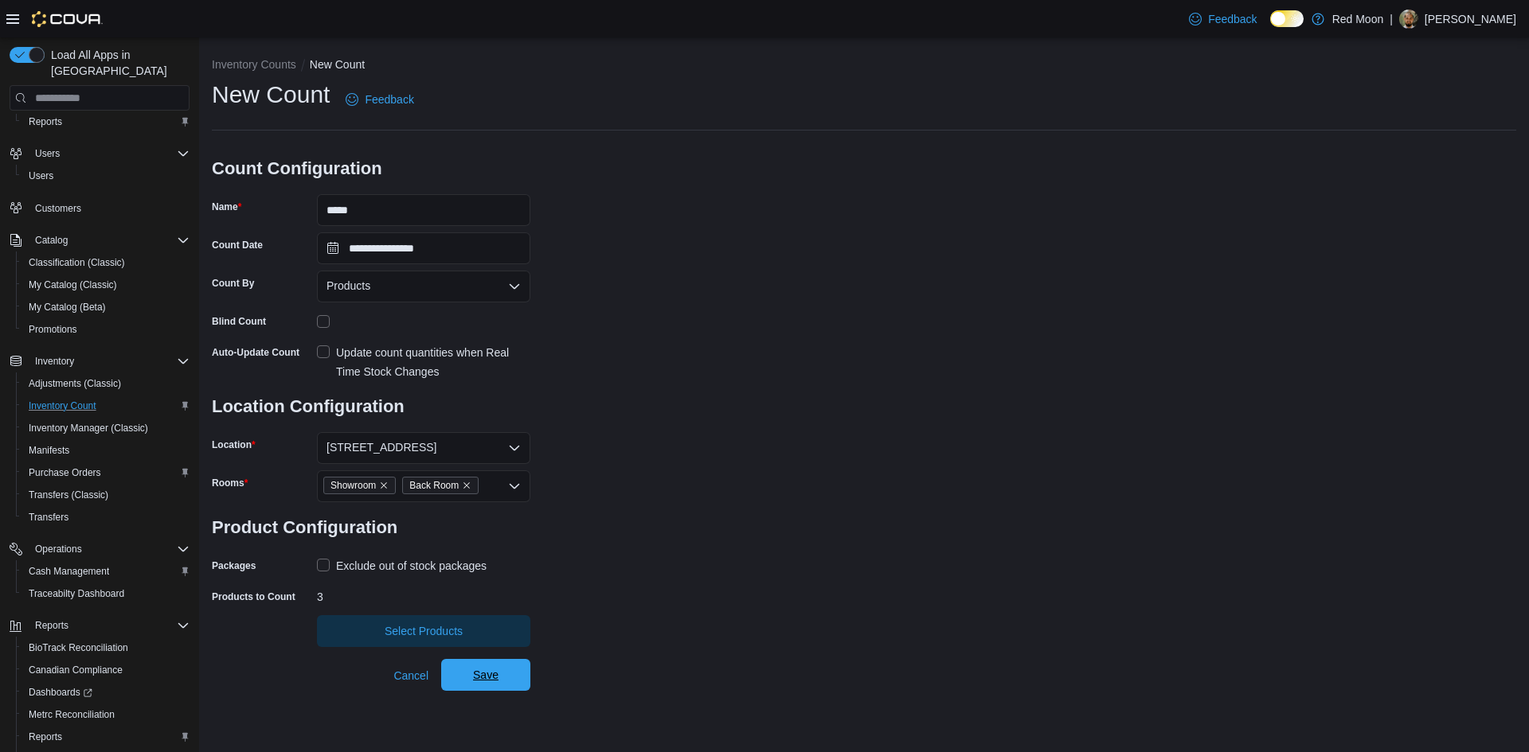
click at [493, 665] on span "Save" at bounding box center [486, 675] width 70 height 32
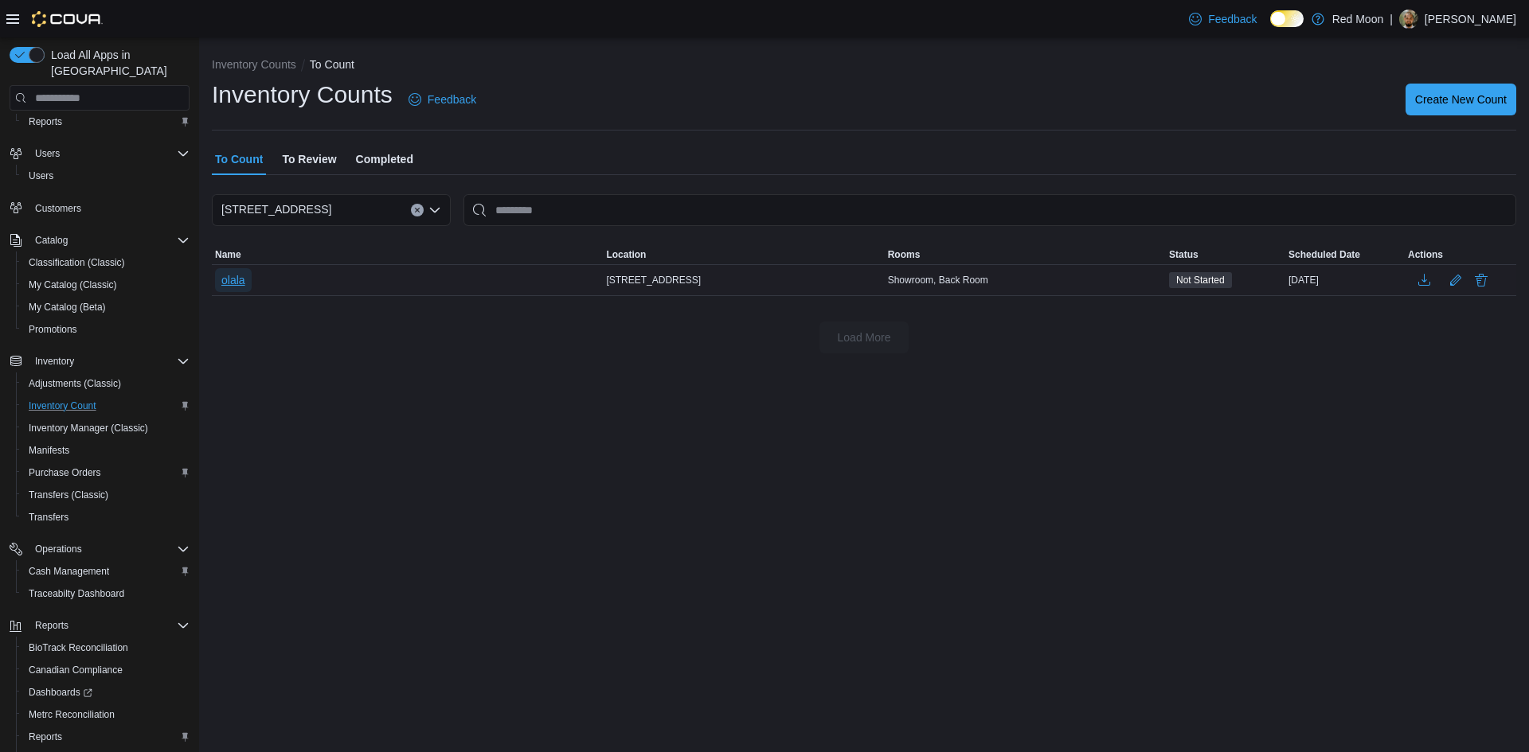
click at [246, 282] on button "olala" at bounding box center [233, 280] width 37 height 24
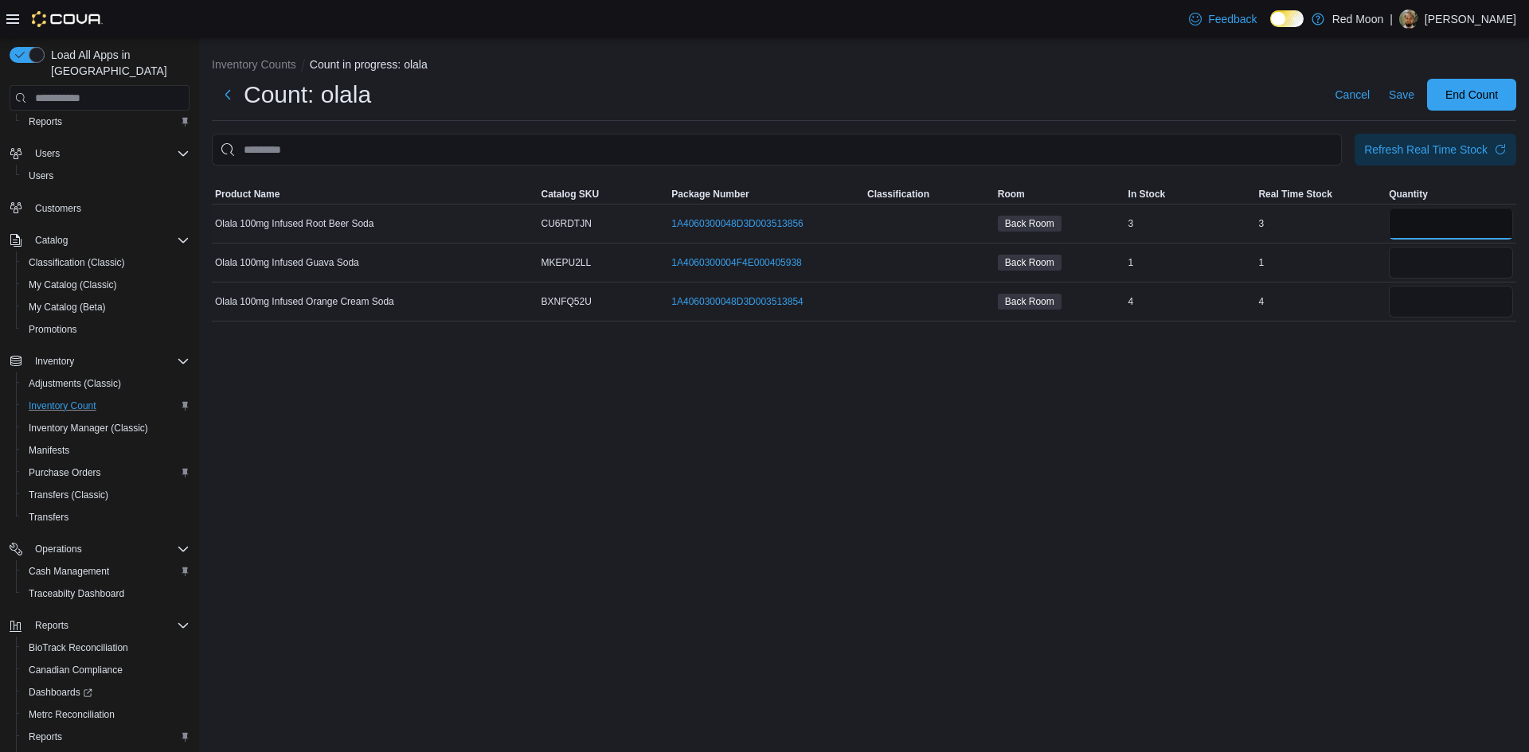
click at [1432, 218] on input "number" at bounding box center [1451, 224] width 124 height 32
type input "*"
click at [1393, 95] on span "Save" at bounding box center [1401, 95] width 25 height 16
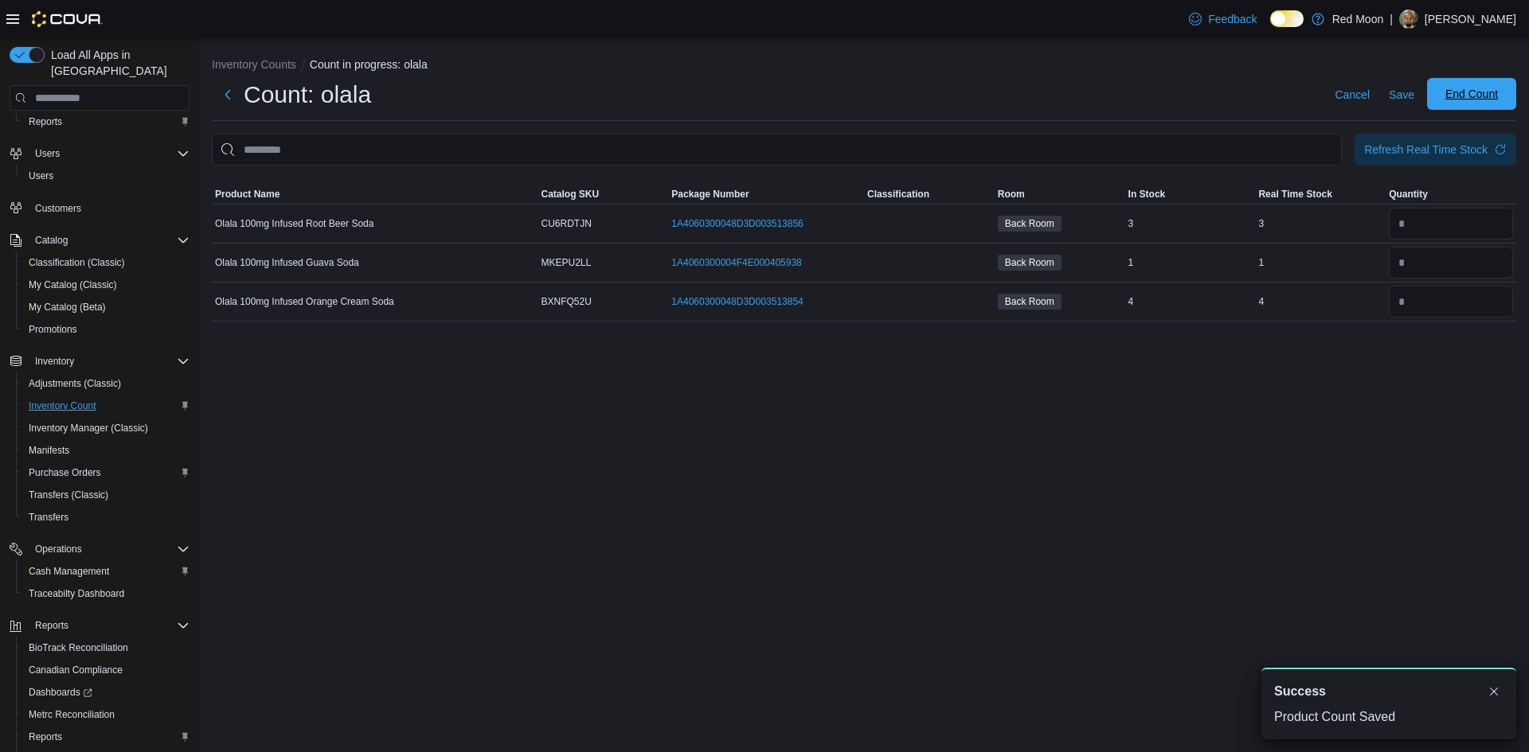
click at [1442, 84] on span "End Count" at bounding box center [1471, 94] width 70 height 32
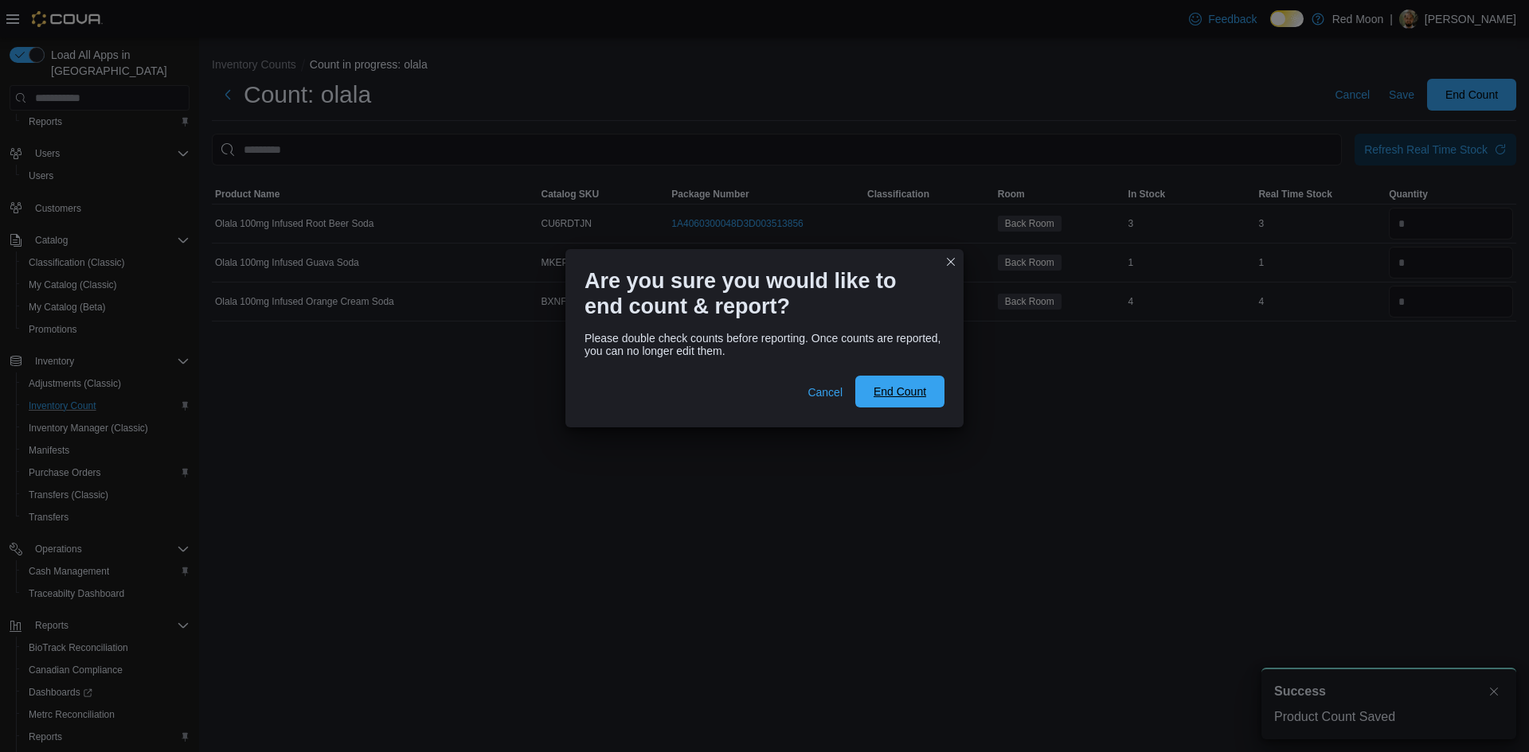
click at [911, 387] on span "End Count" at bounding box center [899, 392] width 53 height 16
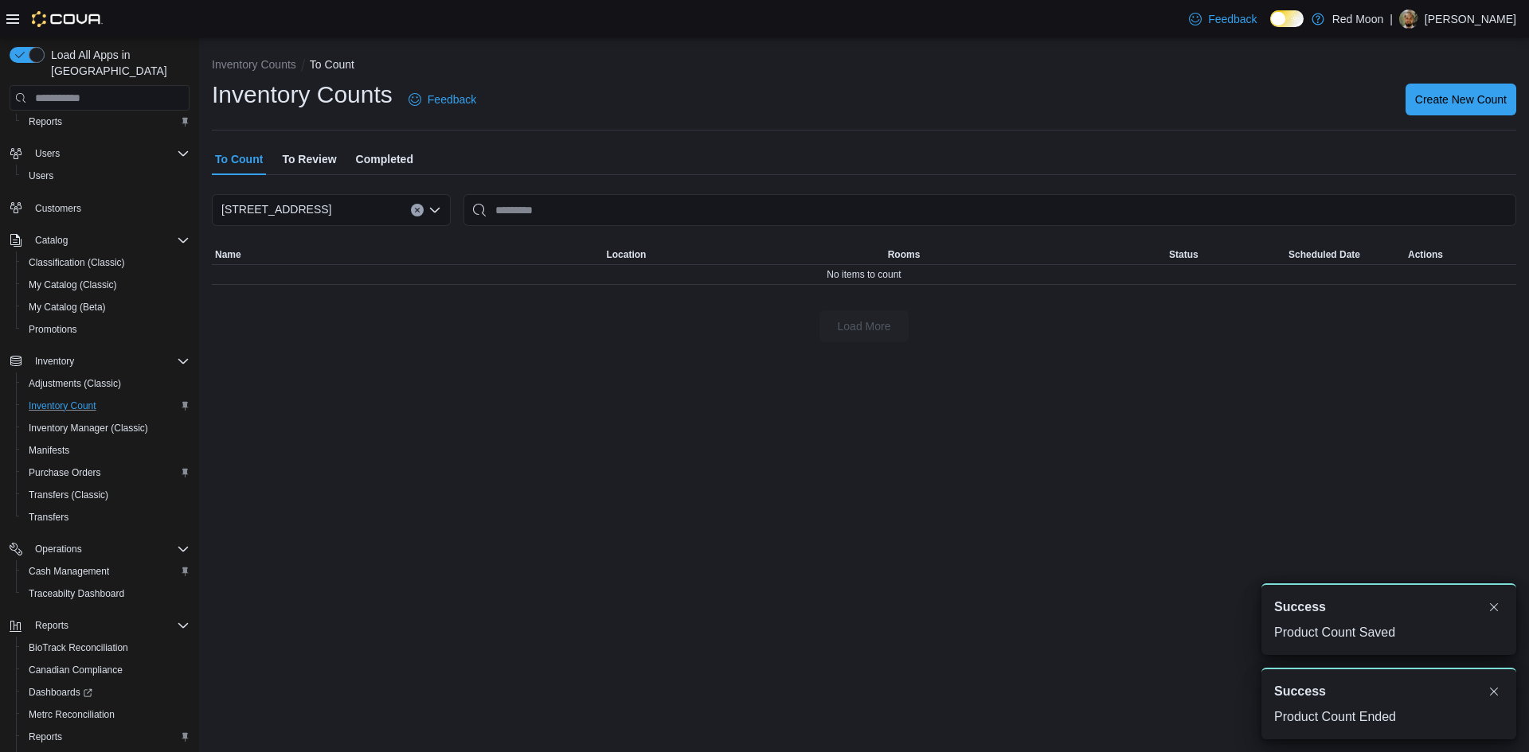
click at [295, 168] on span "To Review" at bounding box center [309, 159] width 54 height 32
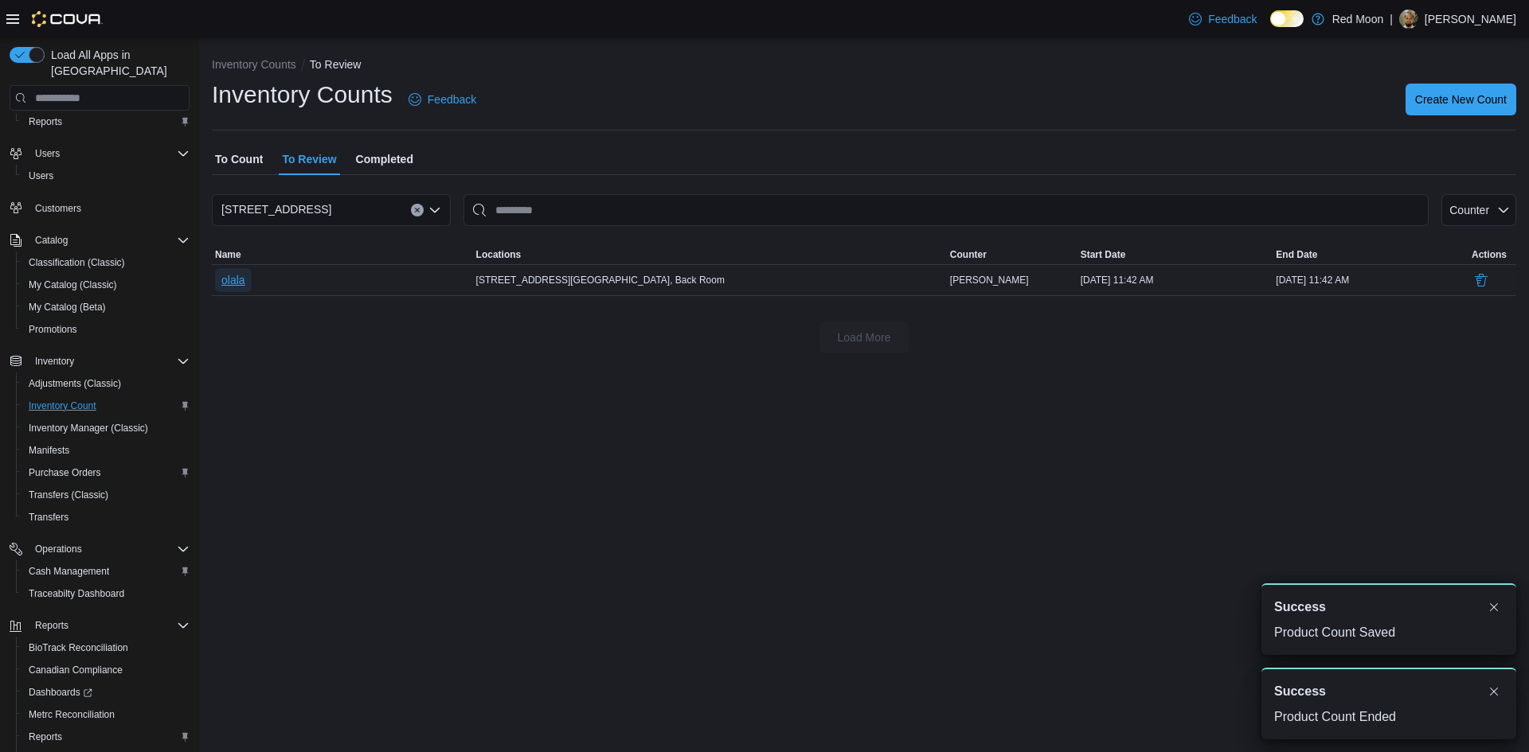
click at [244, 272] on span "olala" at bounding box center [233, 280] width 24 height 16
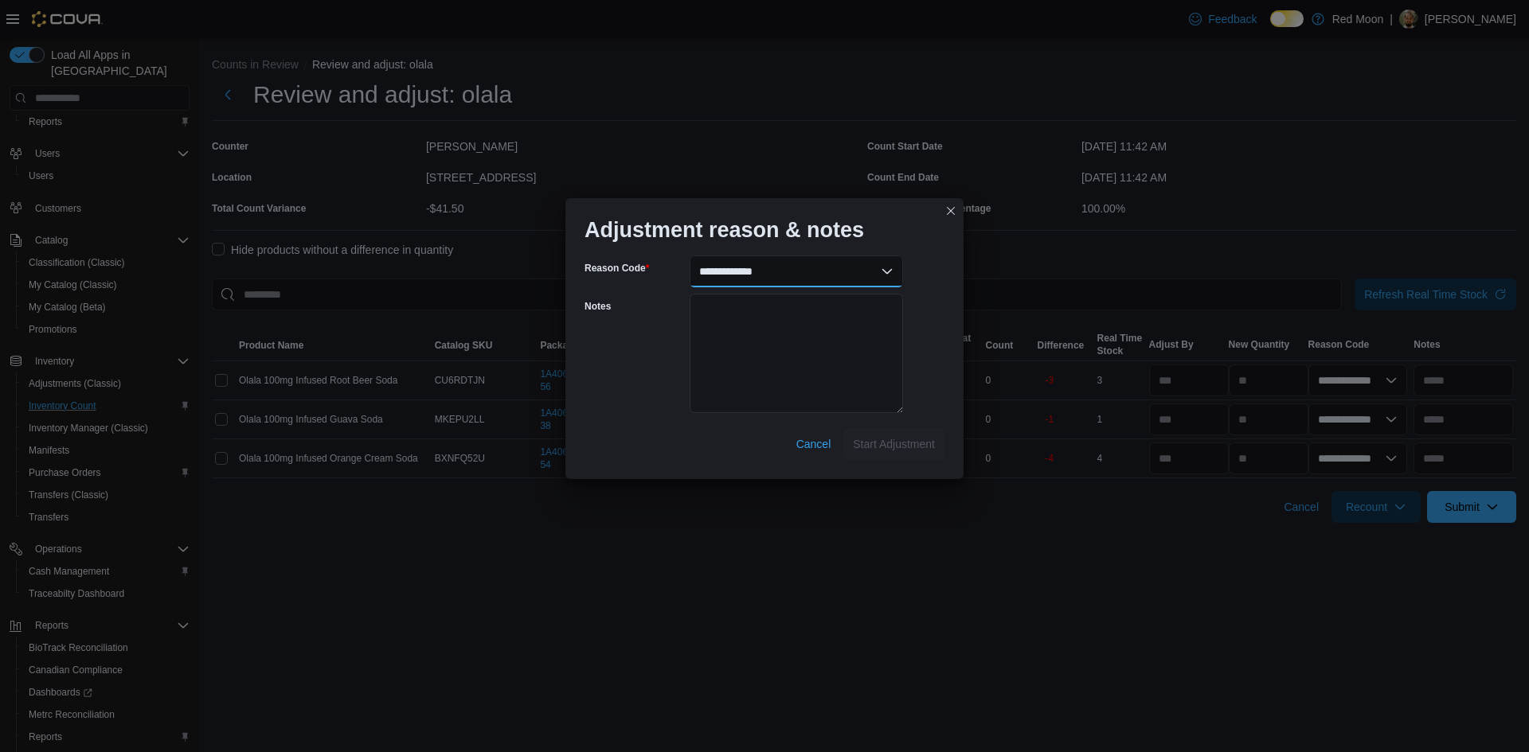
click at [875, 278] on select "**********" at bounding box center [796, 272] width 213 height 32
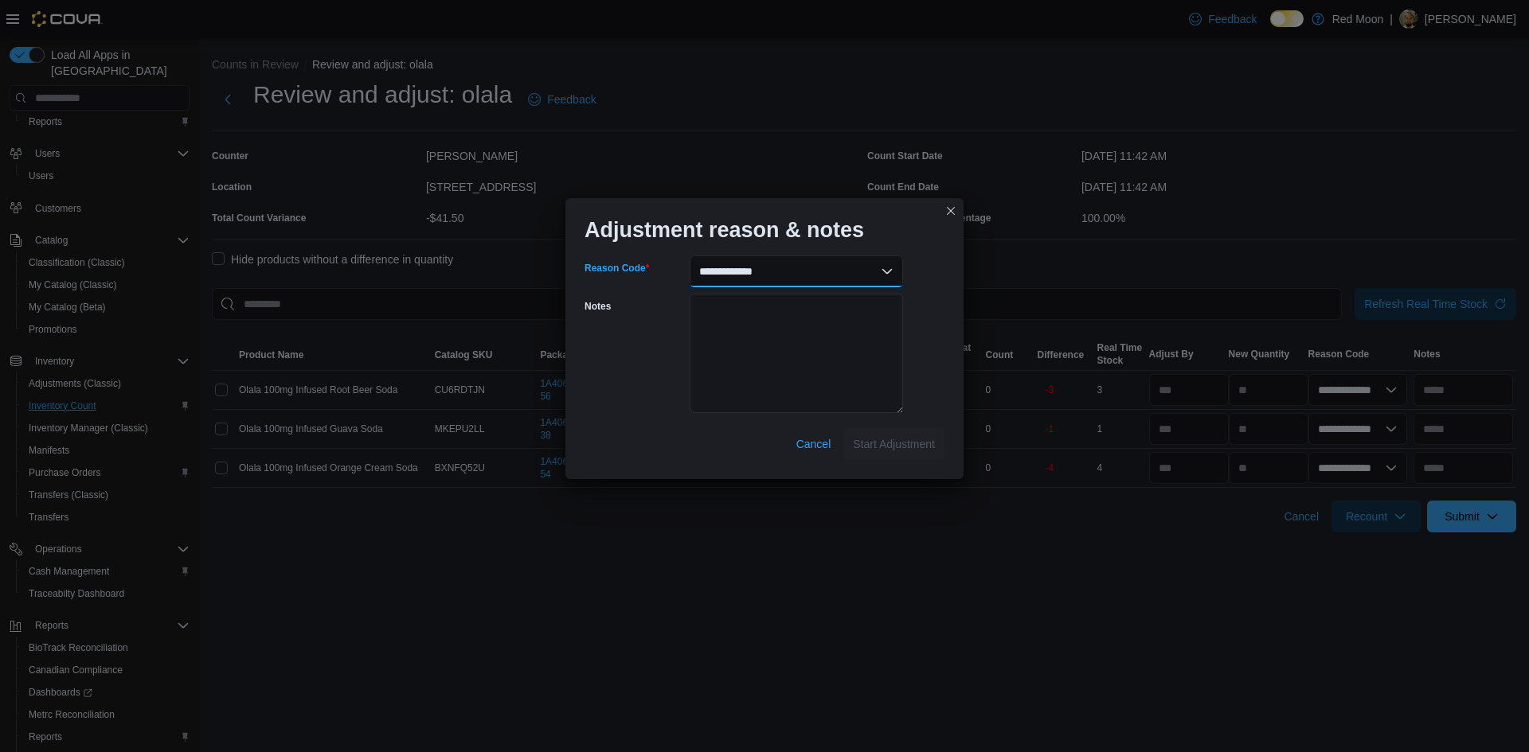
select select "**********"
click at [690, 256] on select "**********" at bounding box center [796, 272] width 213 height 32
click at [872, 438] on span "Start Adjustment" at bounding box center [894, 444] width 82 height 16
select select "**********"
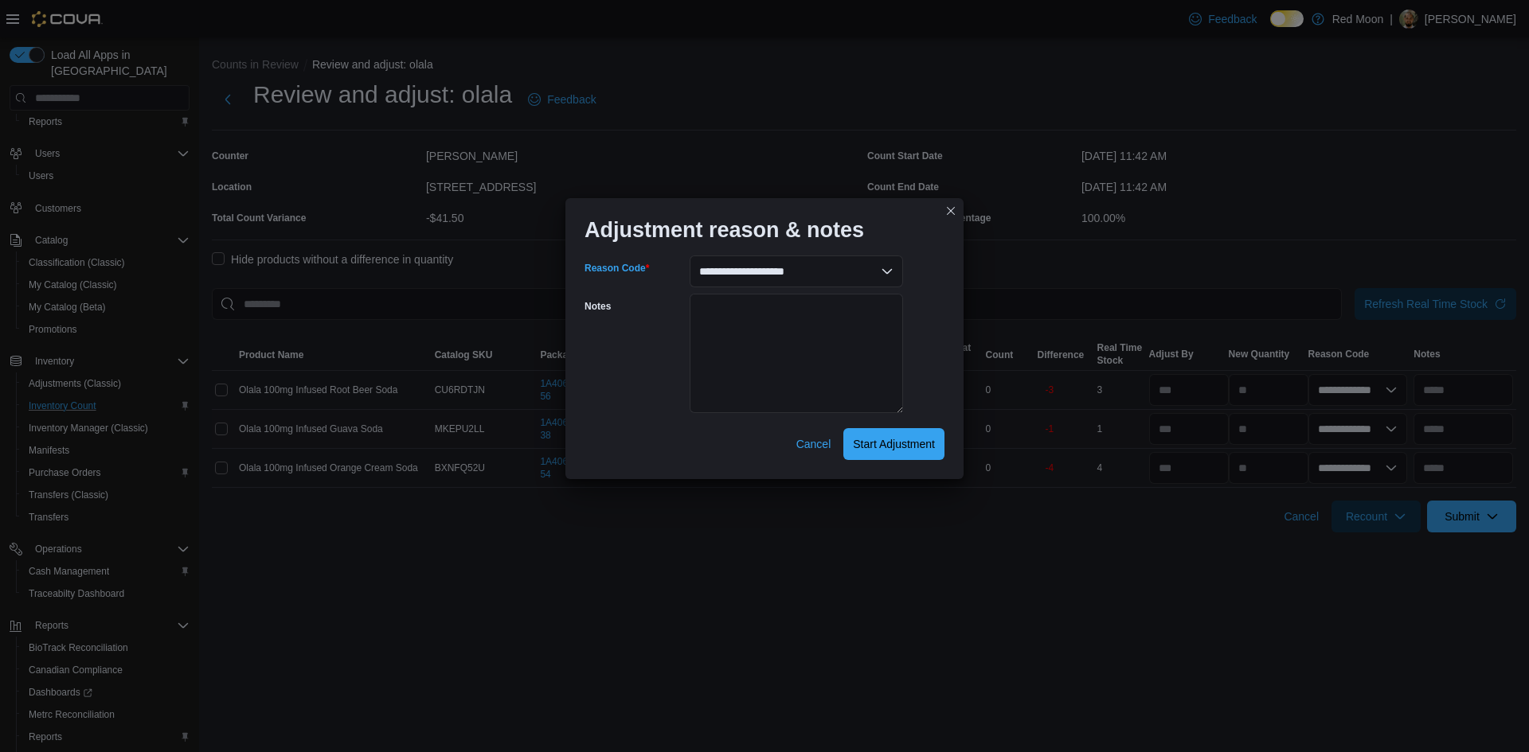
select select "**********"
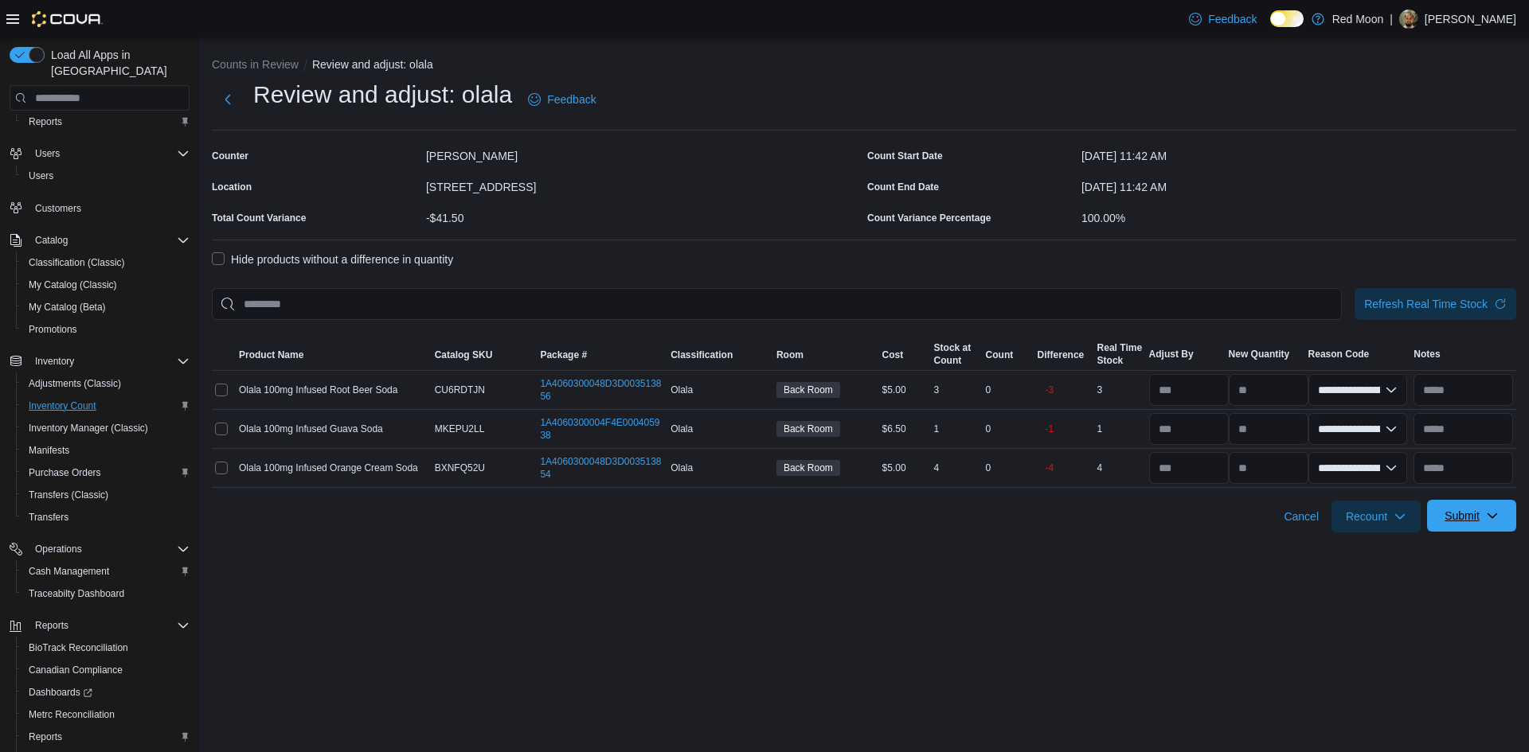
click at [1453, 516] on span "Submit" at bounding box center [1461, 516] width 35 height 16
click at [1446, 542] on span "Submit Adjustments" at bounding box center [1422, 555] width 99 height 32
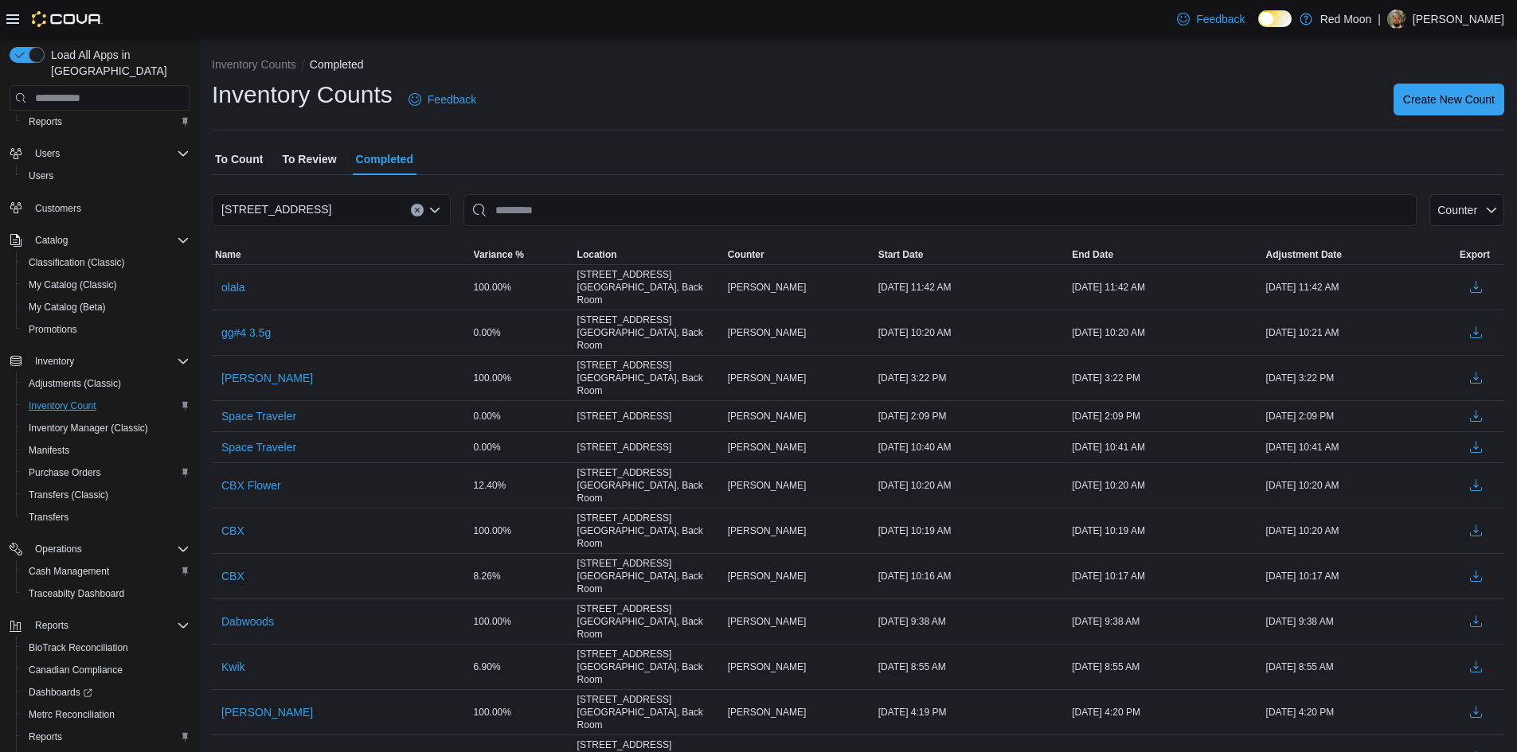
click at [288, 283] on div "olala" at bounding box center [341, 287] width 259 height 30
